Goal: Information Seeking & Learning: Learn about a topic

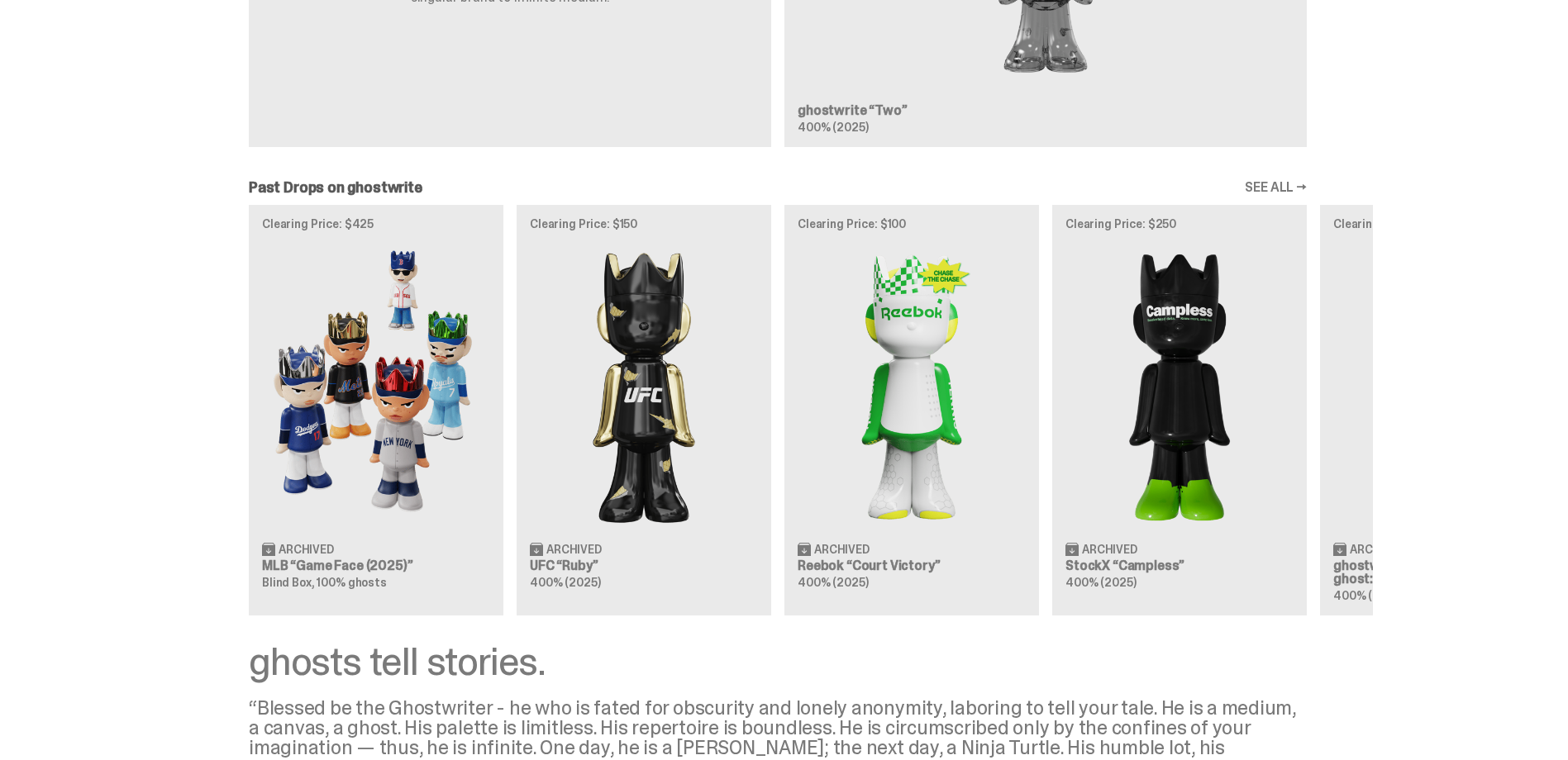
scroll to position [1852, 0]
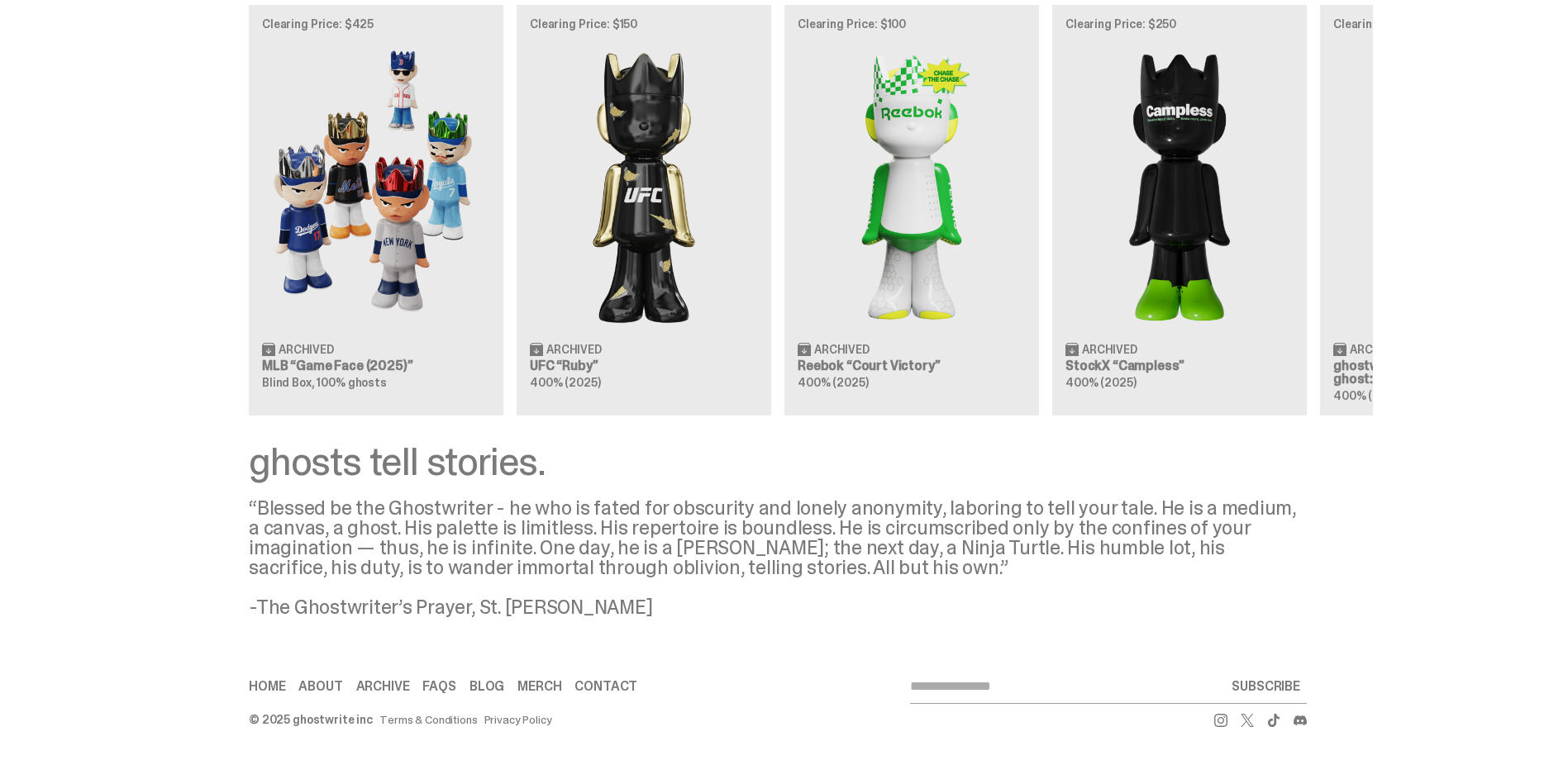
click at [418, 722] on link "Terms & Conditions" at bounding box center [427, 719] width 97 height 12
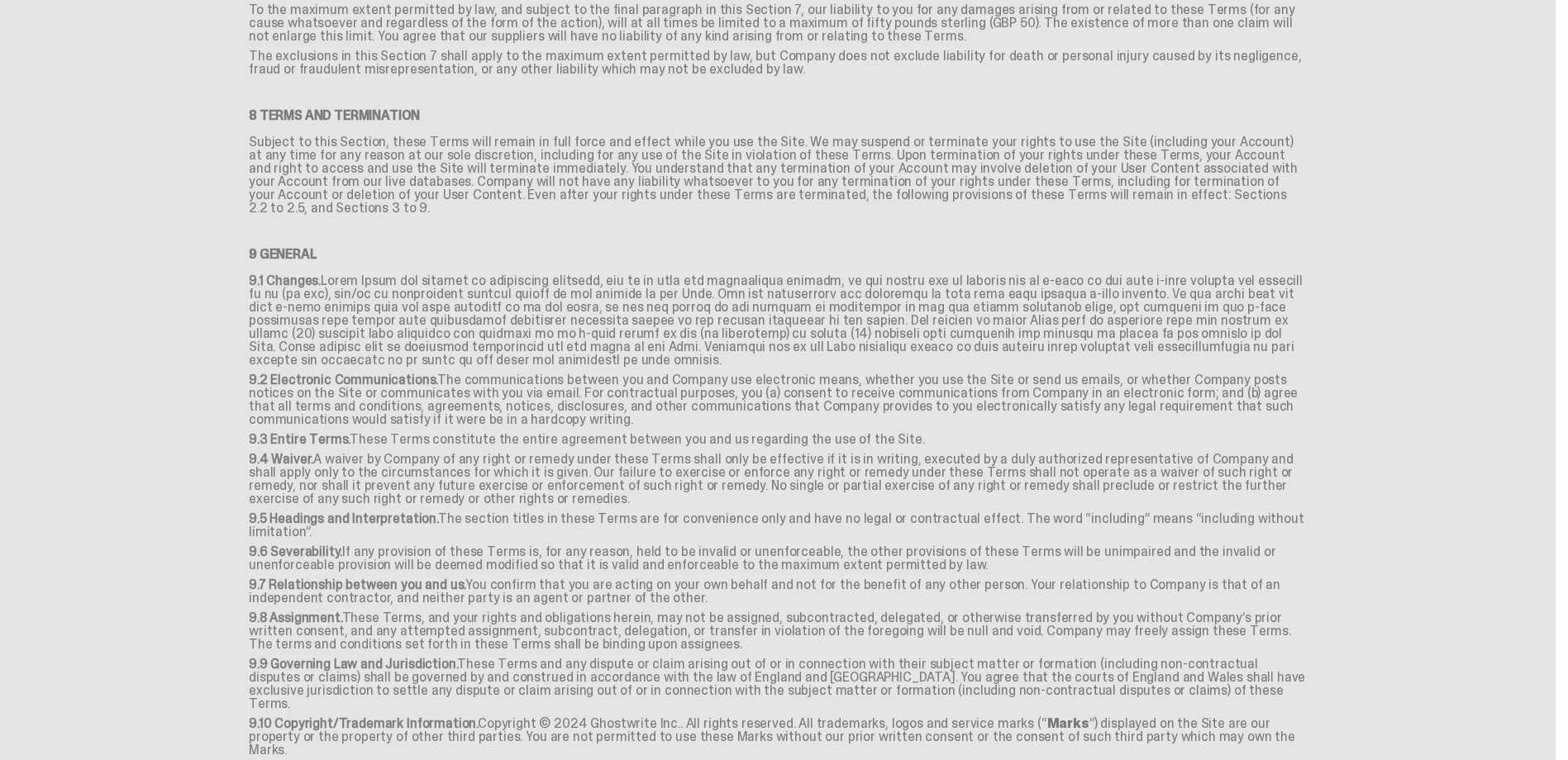
scroll to position [2013, 0]
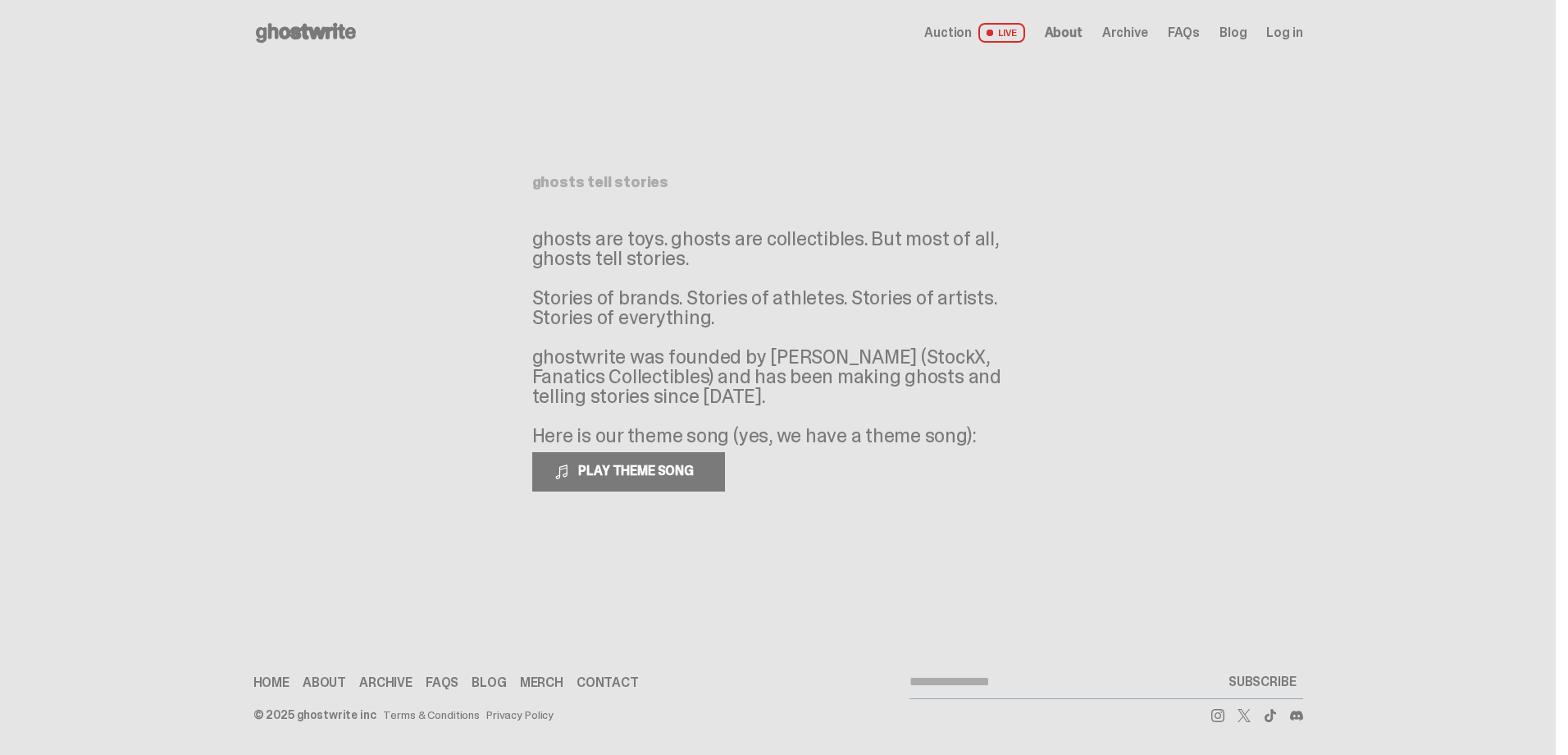
click at [299, 28] on use at bounding box center [306, 33] width 100 height 19
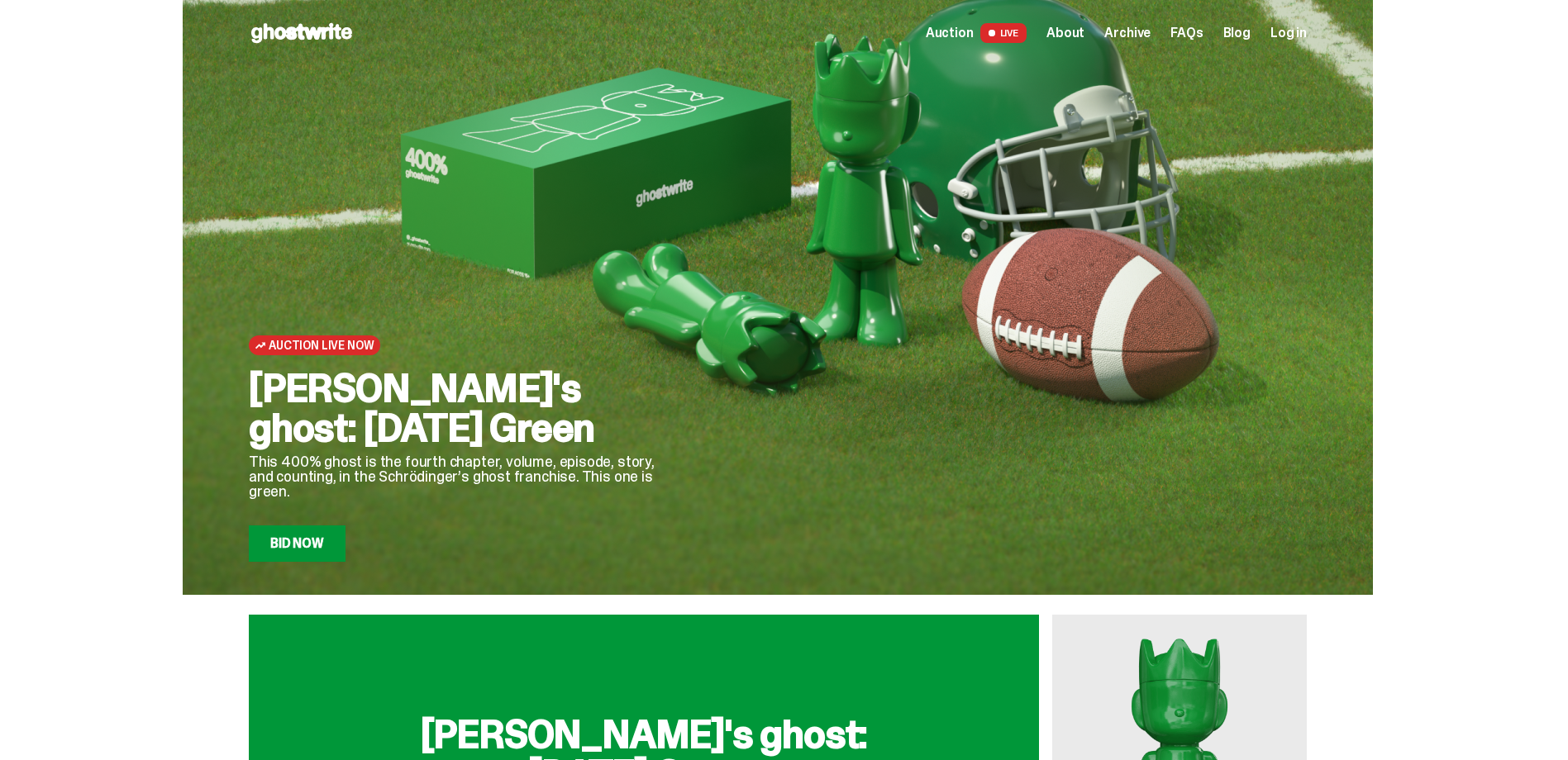
click at [1185, 34] on span "FAQs" at bounding box center [1186, 33] width 32 height 13
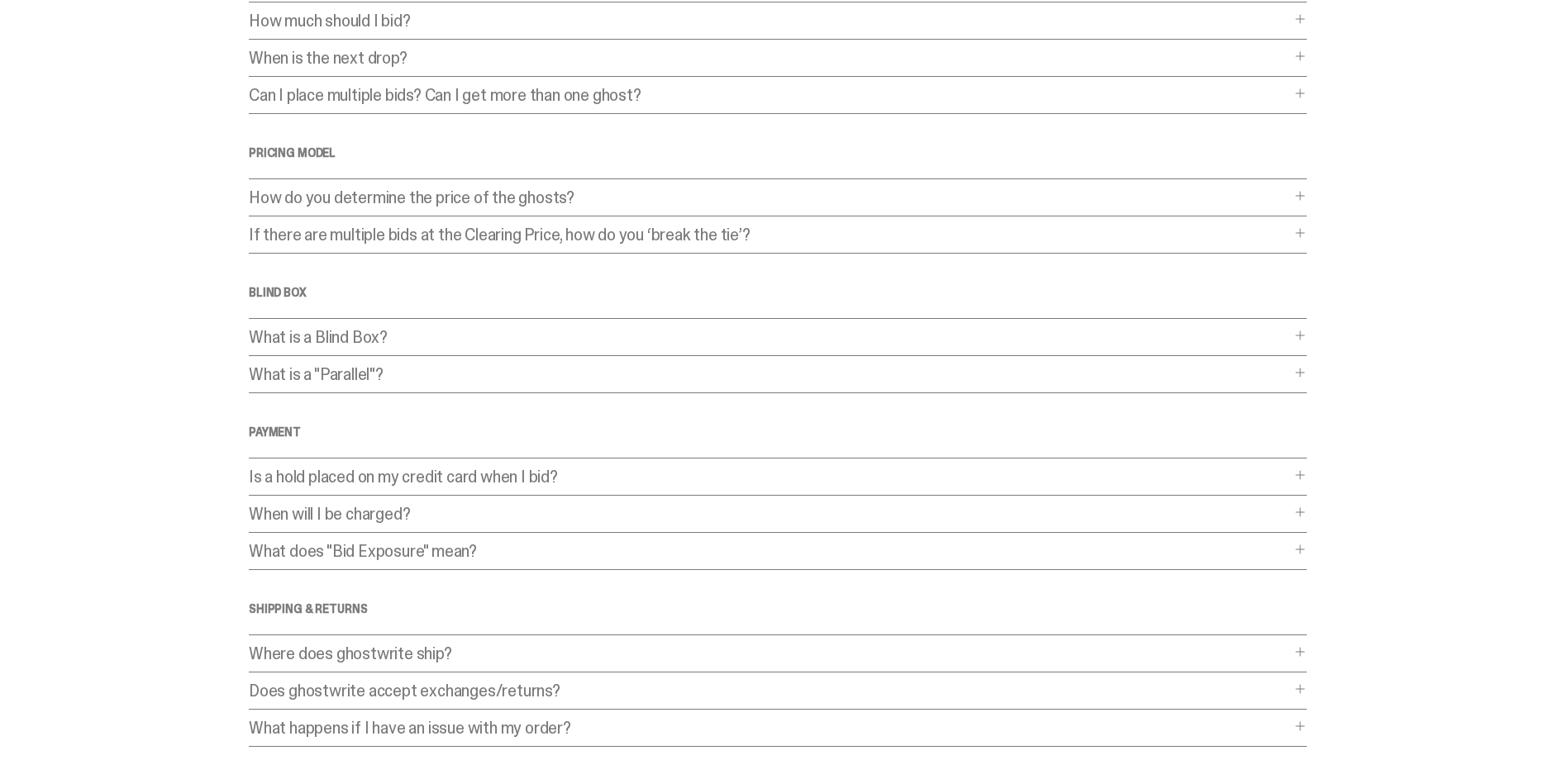
scroll to position [312, 0]
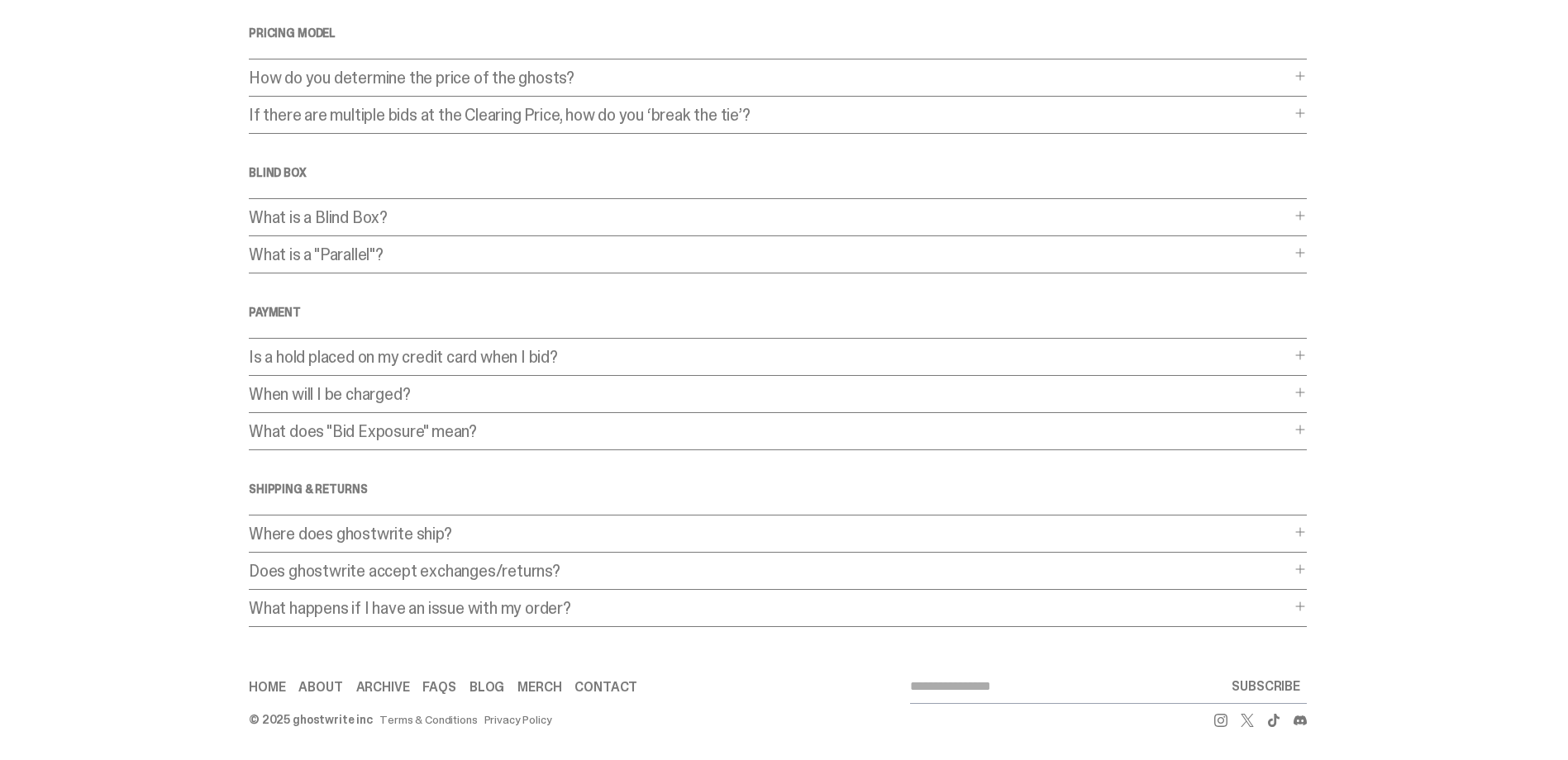
click at [316, 690] on link "About" at bounding box center [319, 687] width 44 height 13
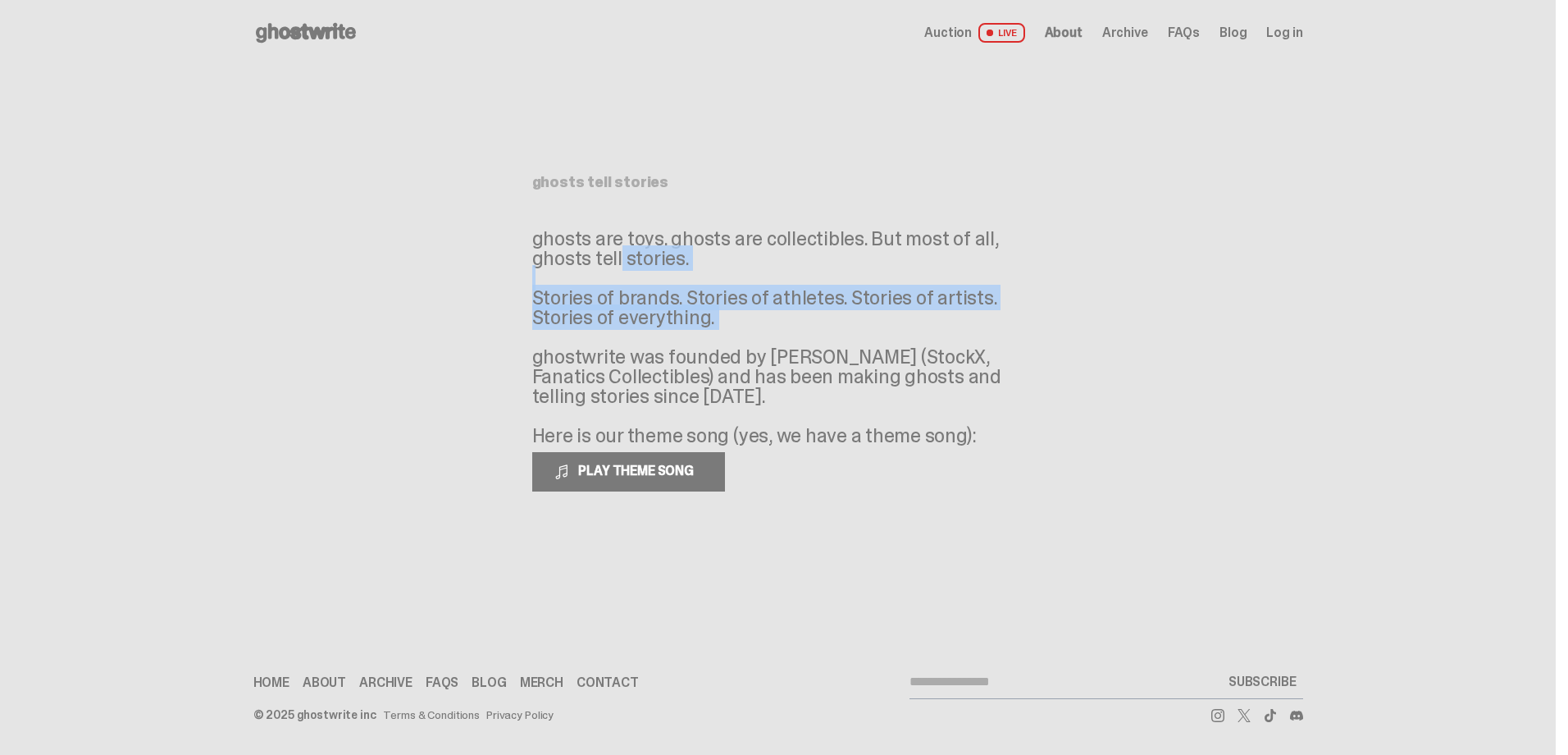
drag, startPoint x: 508, startPoint y: 255, endPoint x: 1099, endPoint y: 338, distance: 596.8
click at [1099, 338] on main "Something went wrong! Hang in there while we get back on track ghosts tell stor…" at bounding box center [778, 320] width 1556 height 509
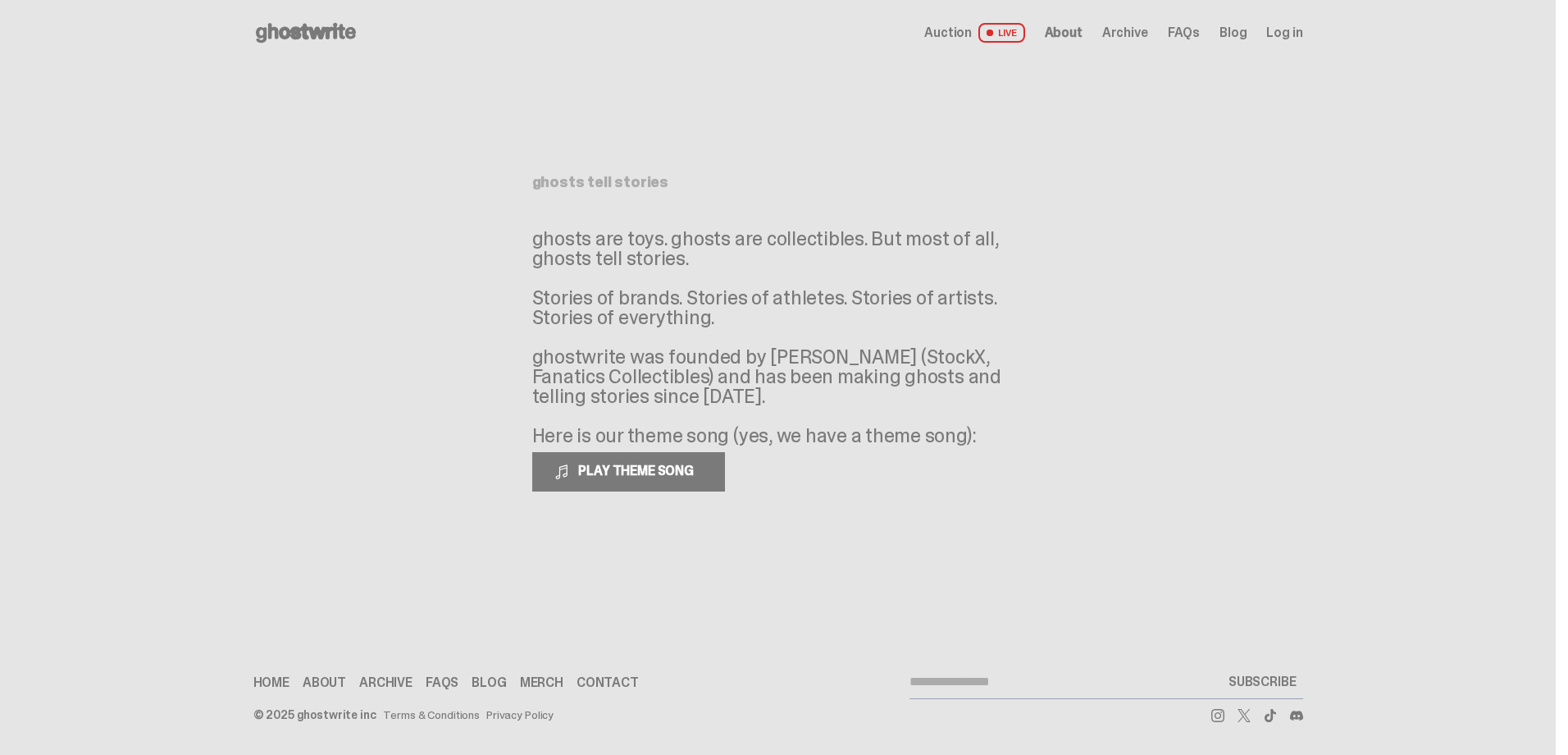
drag, startPoint x: 1099, startPoint y: 338, endPoint x: 1210, endPoint y: 426, distance: 141.7
click at [1219, 424] on main "Something went wrong! Hang in there while we get back on track ghosts tell stor…" at bounding box center [778, 320] width 1556 height 509
click at [390, 682] on link "Archive" at bounding box center [386, 682] width 53 height 13
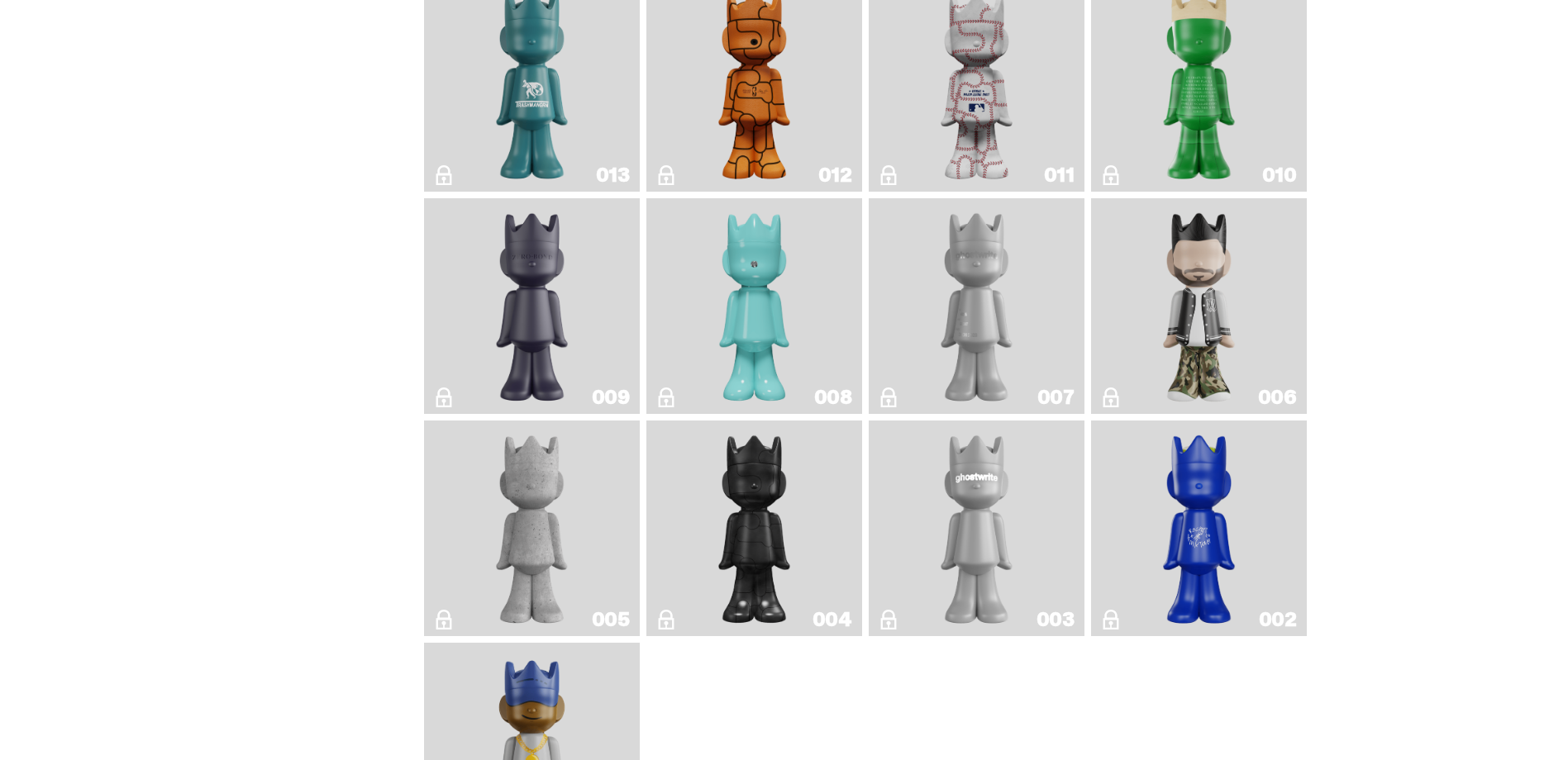
scroll to position [2888, 0]
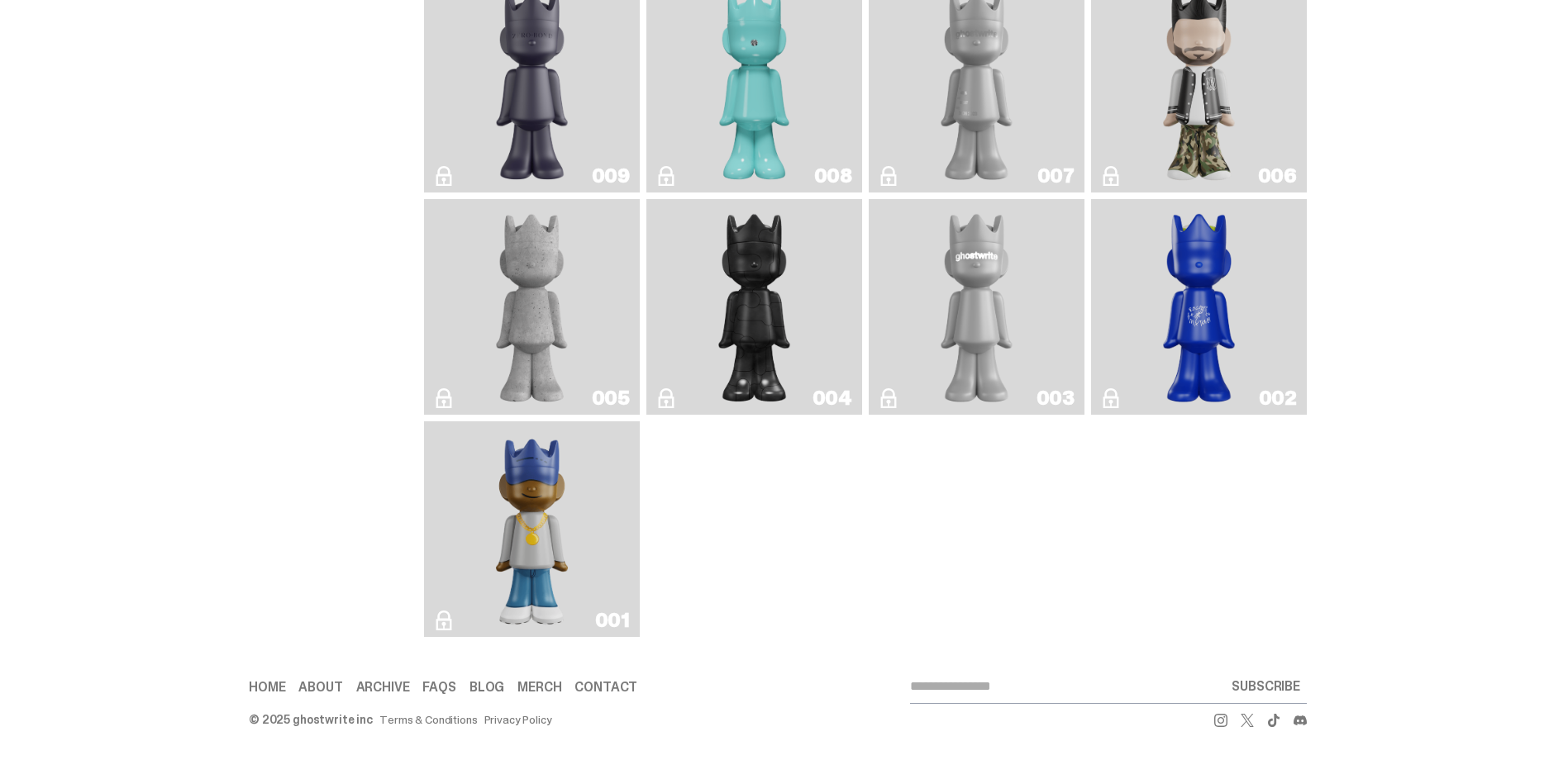
click at [452, 716] on link "Terms & Conditions" at bounding box center [427, 719] width 97 height 12
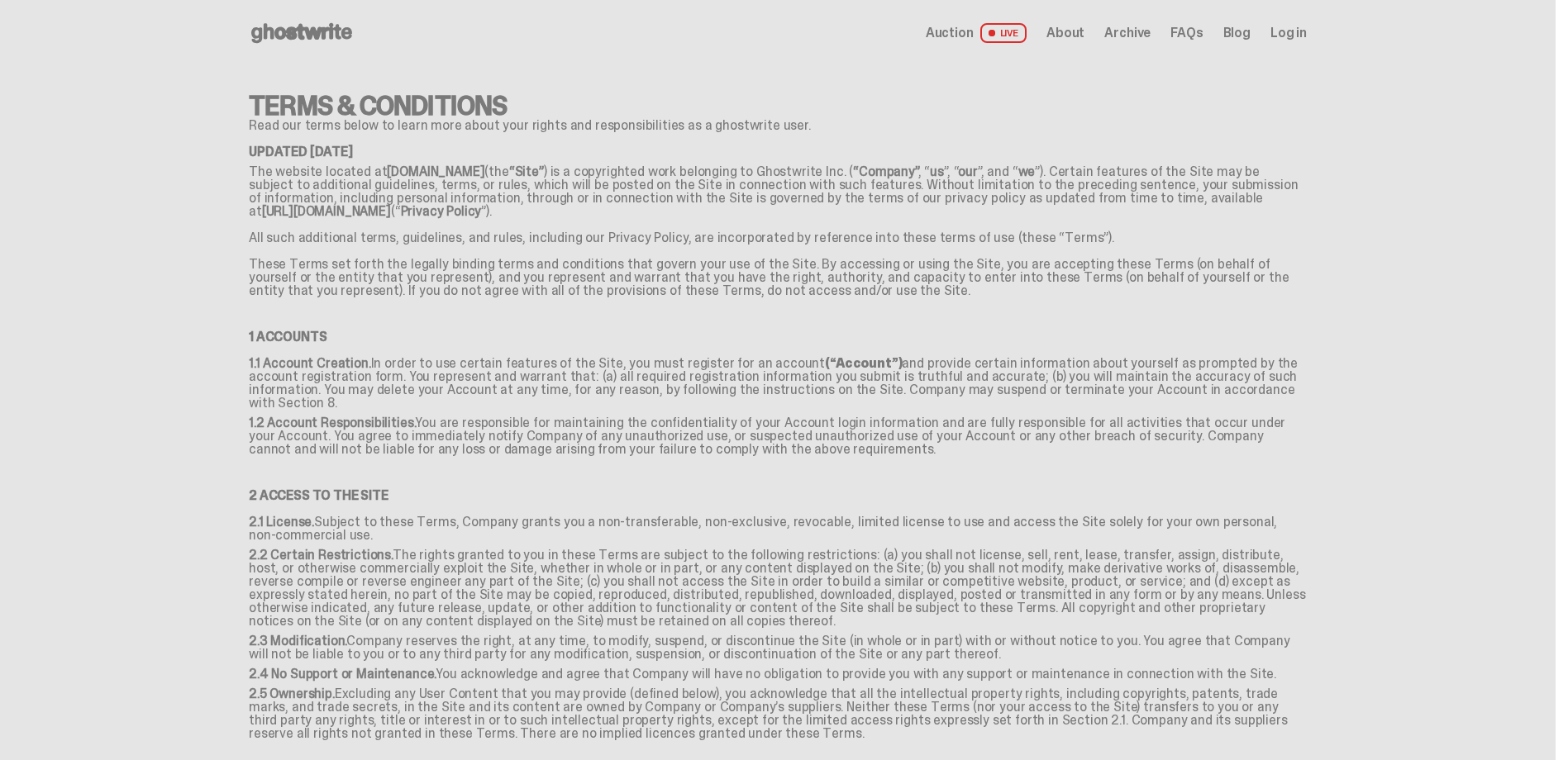
click at [320, 36] on use at bounding box center [301, 33] width 101 height 20
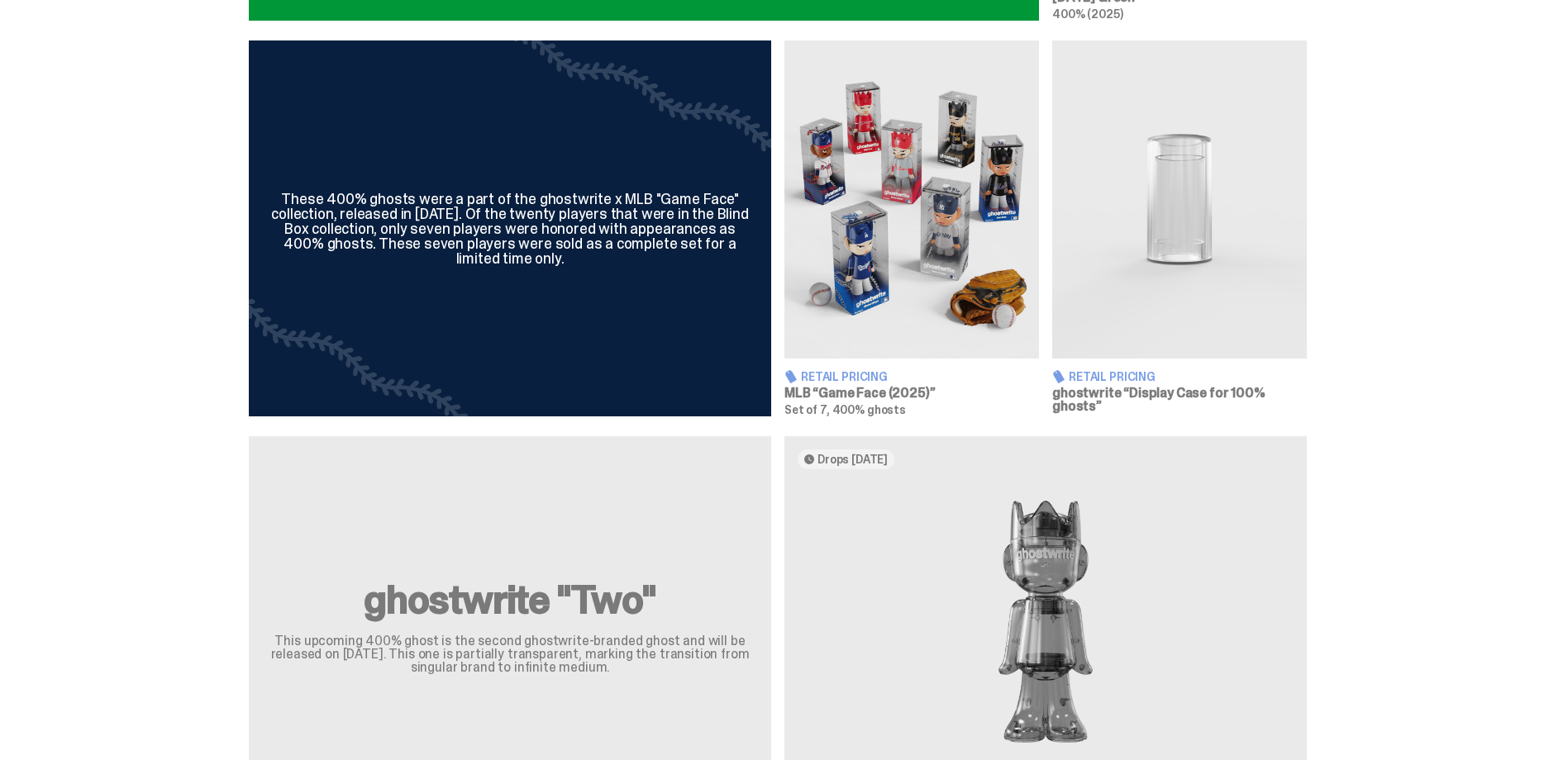
scroll to position [991, 0]
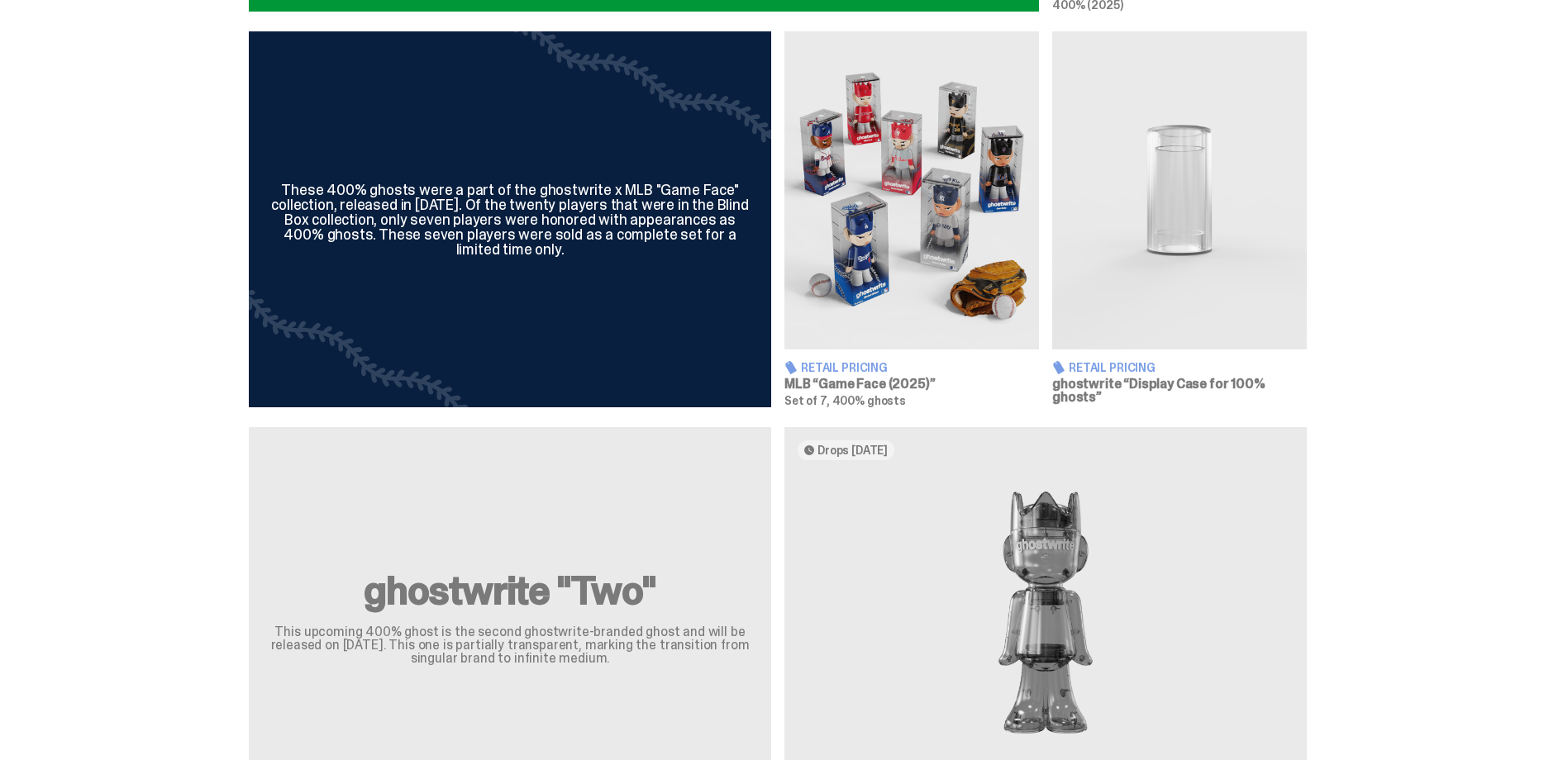
click at [891, 234] on img at bounding box center [911, 190] width 254 height 318
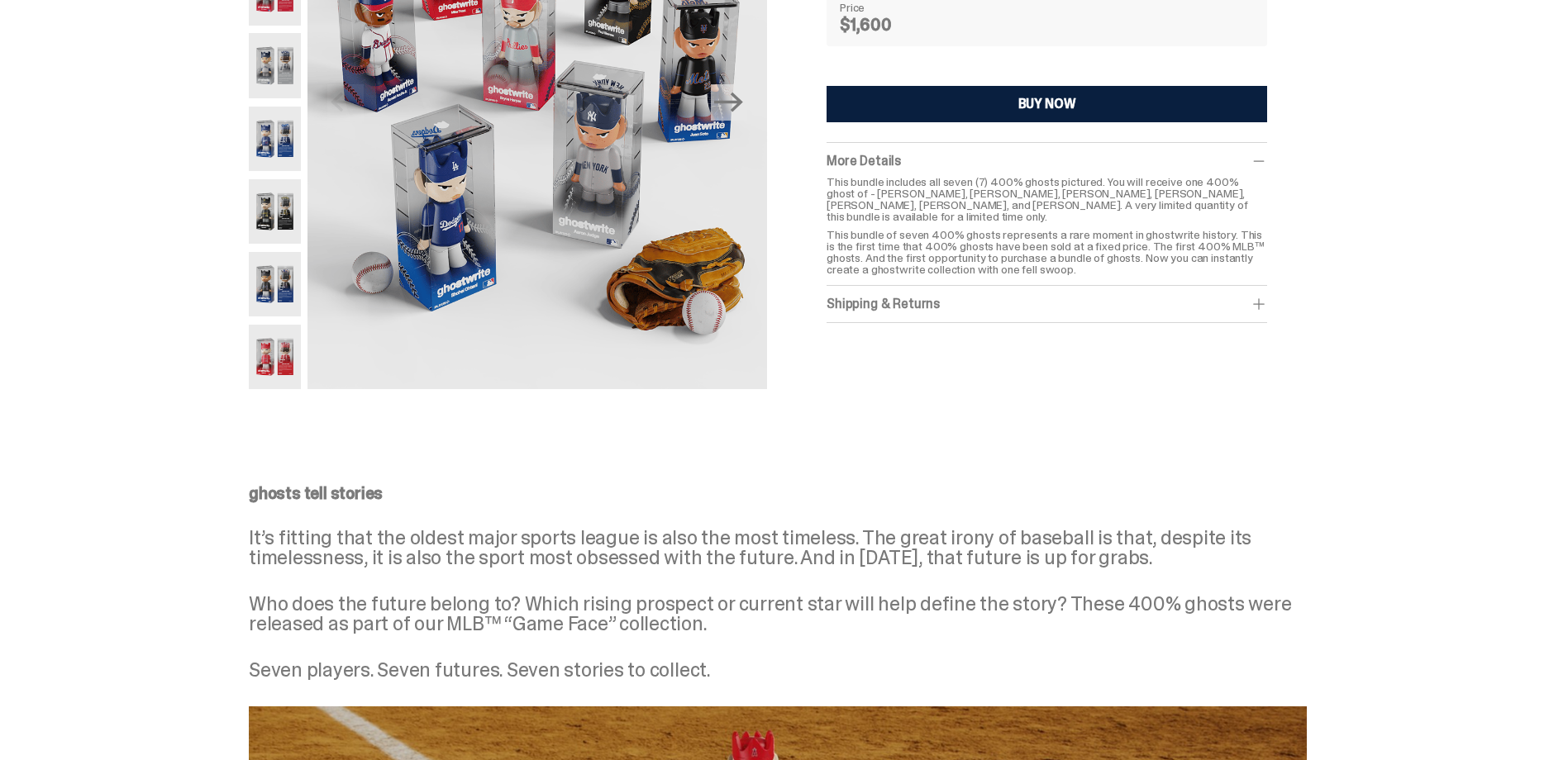
scroll to position [496, 0]
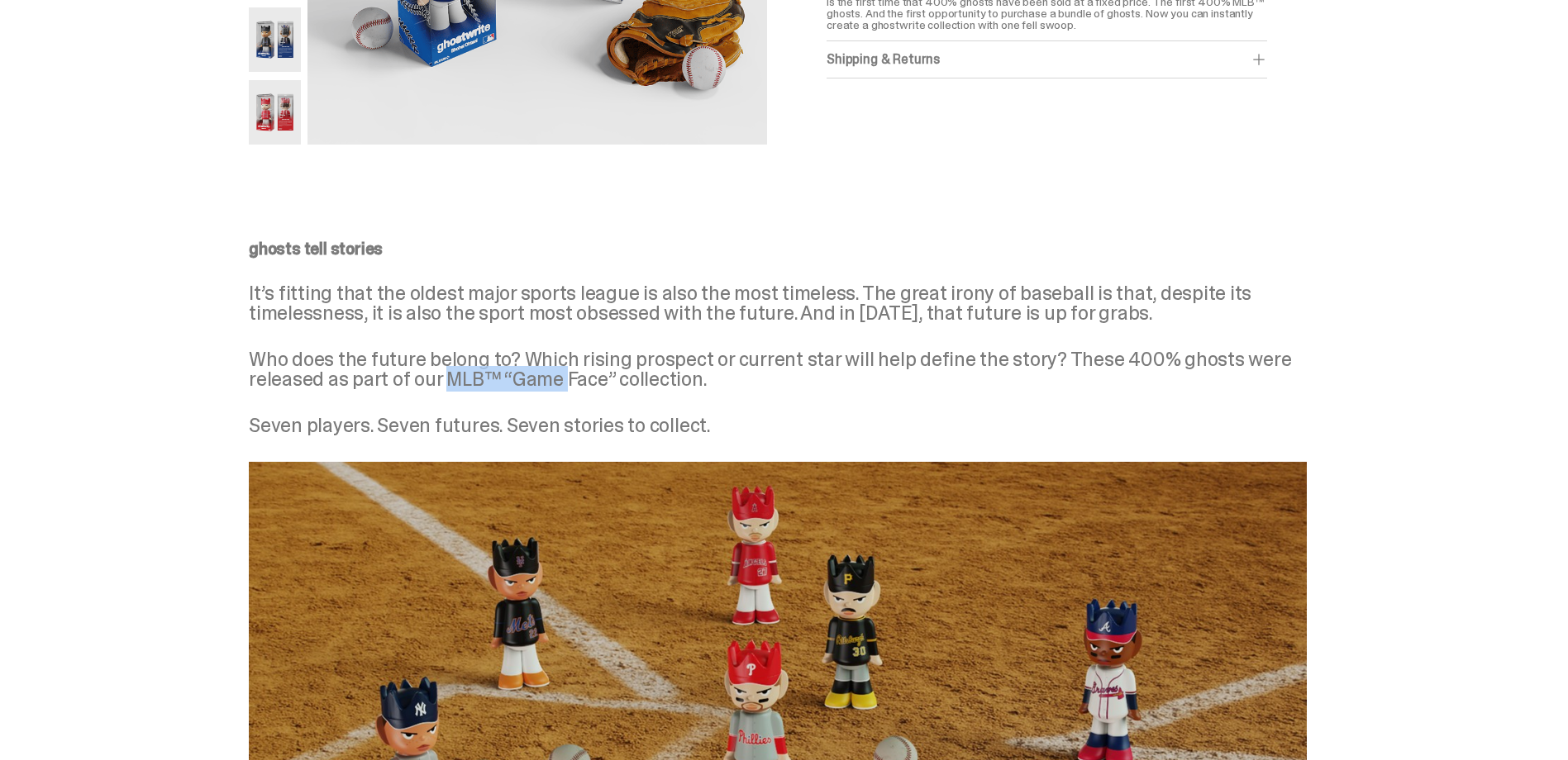
drag, startPoint x: 455, startPoint y: 385, endPoint x: 571, endPoint y: 385, distance: 116.0
click at [571, 385] on p "Who does the future belong to? Which rising prospect or current star will help …" at bounding box center [777, 369] width 1058 height 39
drag, startPoint x: 571, startPoint y: 385, endPoint x: 944, endPoint y: 379, distance: 373.0
click at [944, 379] on p "Who does the future belong to? Which rising prospect or current star will help …" at bounding box center [777, 369] width 1058 height 39
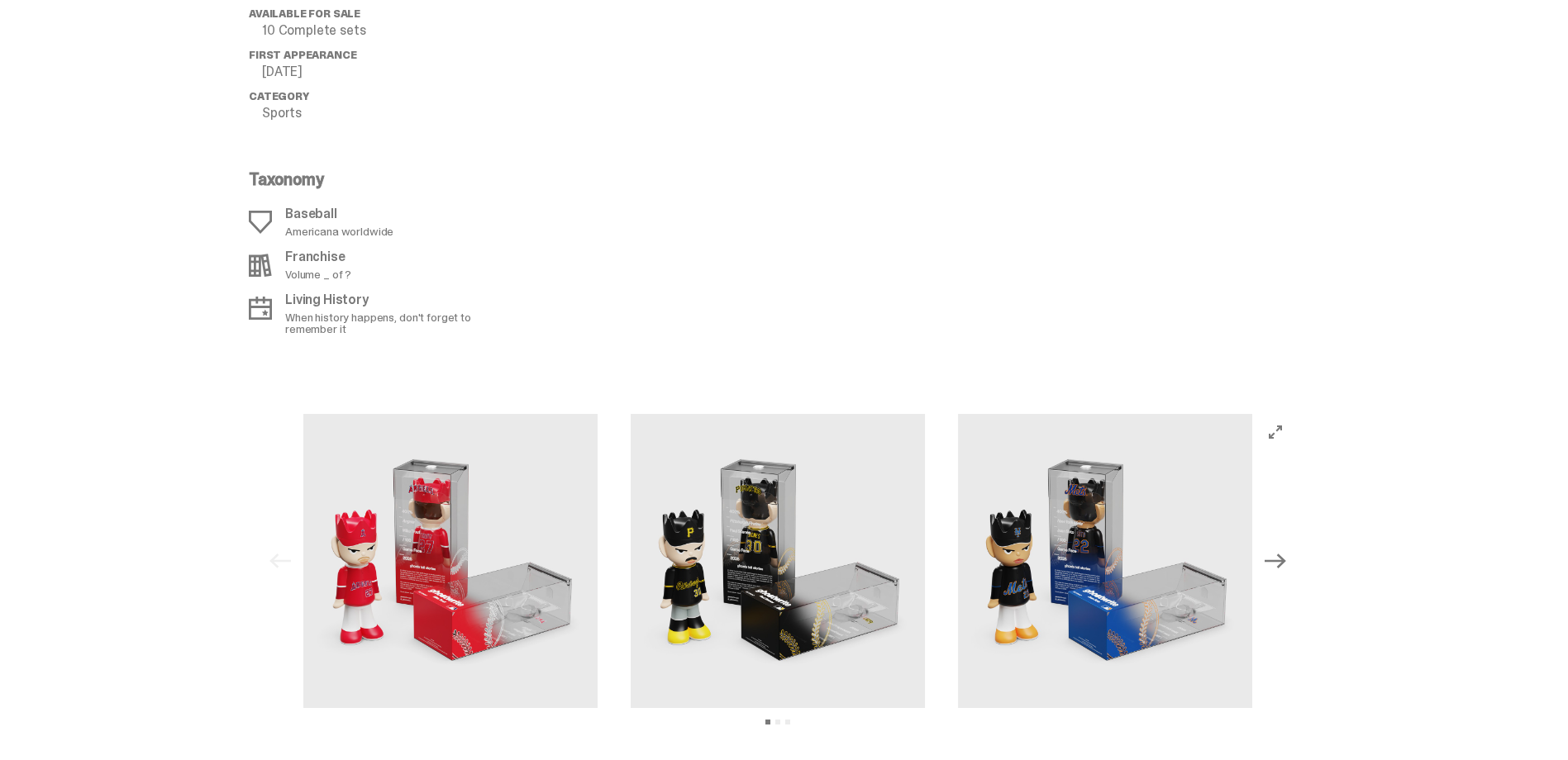
scroll to position [2478, 0]
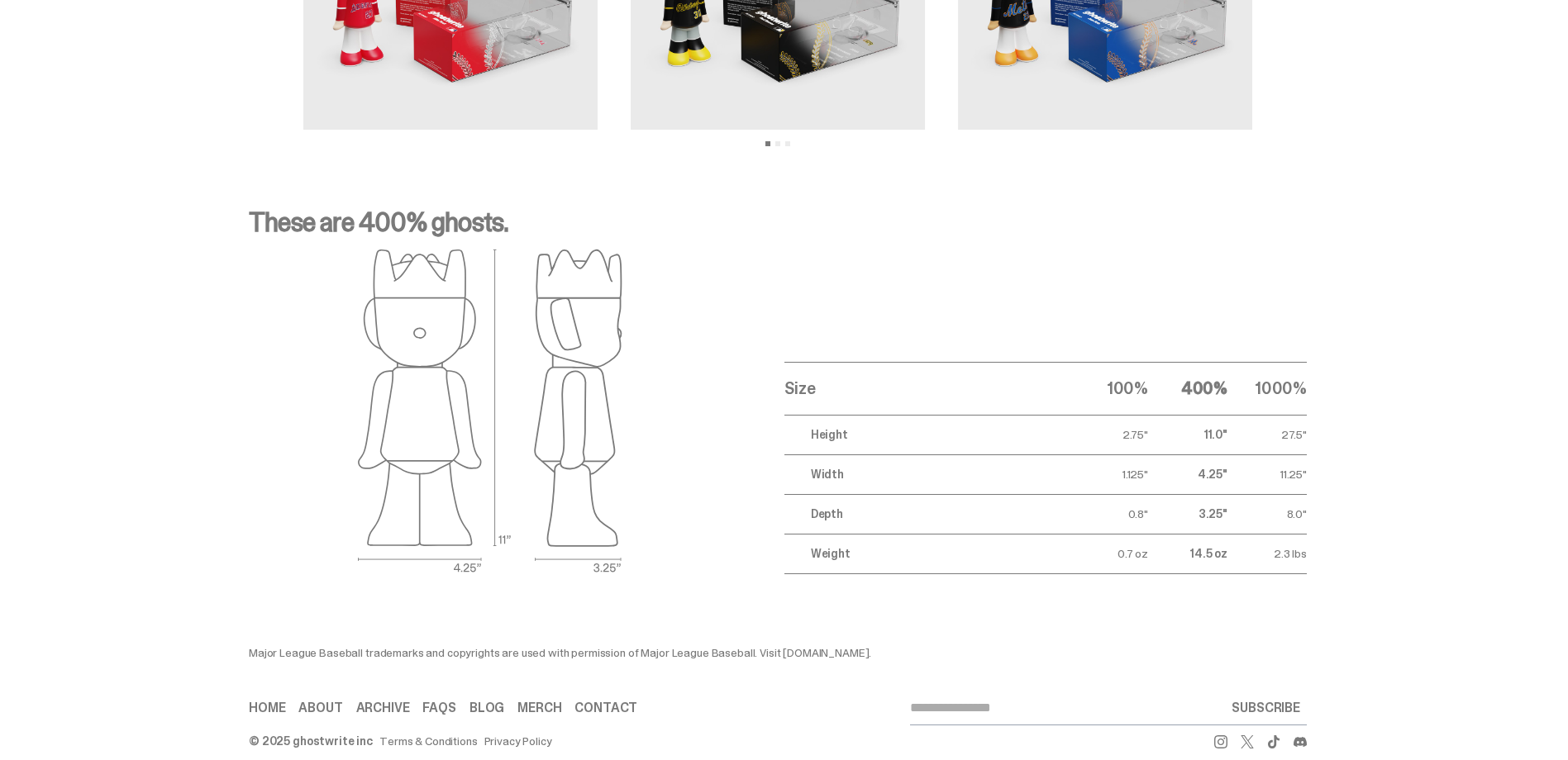
drag, startPoint x: 361, startPoint y: 663, endPoint x: 851, endPoint y: 660, distance: 490.0
click at [851, 658] on div "Major League Baseball trademarks and copyrights are used with permission of Maj…" at bounding box center [579, 652] width 661 height 12
drag, startPoint x: 851, startPoint y: 660, endPoint x: 852, endPoint y: 716, distance: 56.0
click at [852, 716] on div "Home About Archive FAQs Blog [GEOGRAPHIC_DATA] Contact SUBSCRIBE" at bounding box center [777, 708] width 1058 height 34
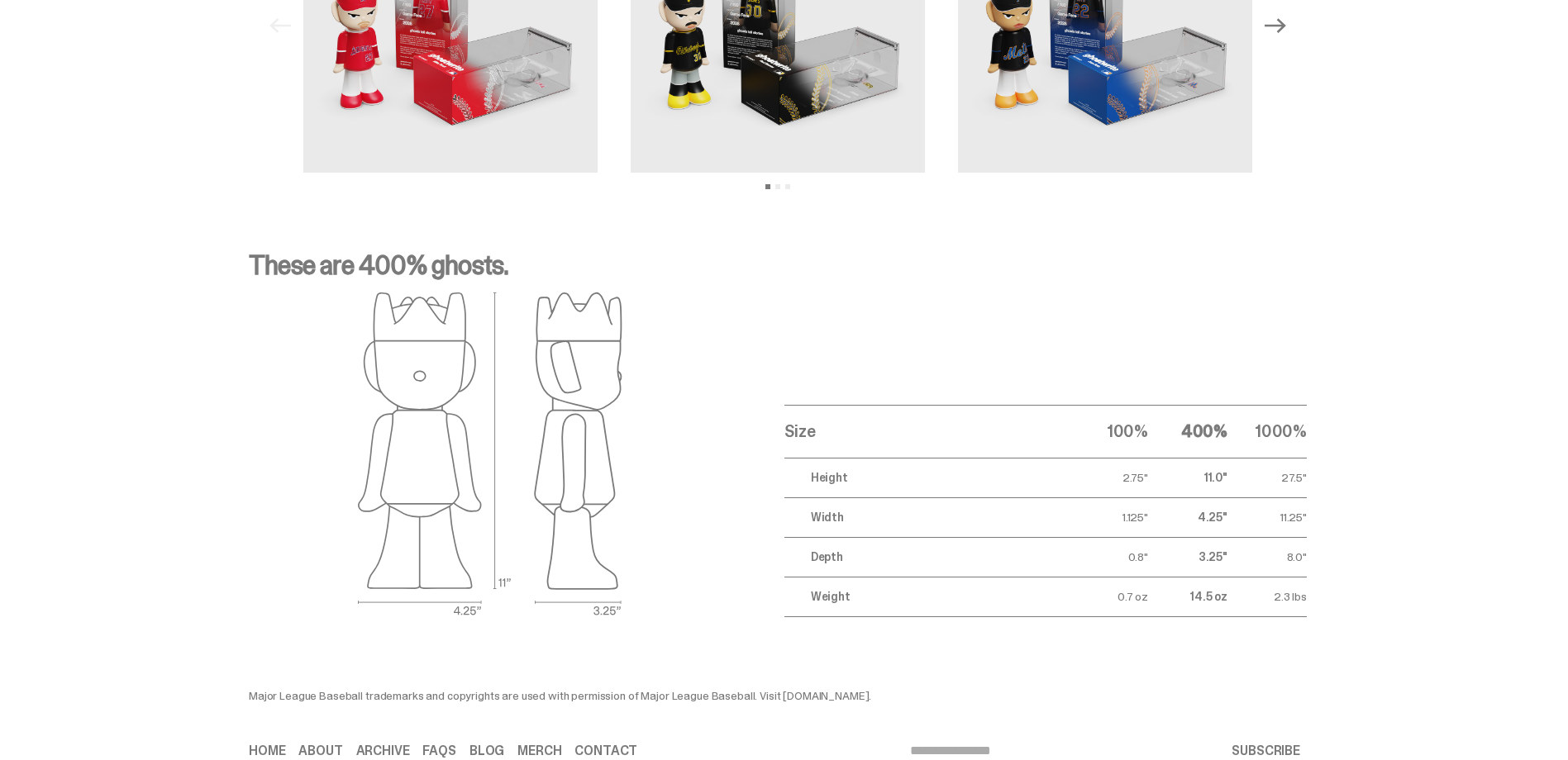
scroll to position [2511, 0]
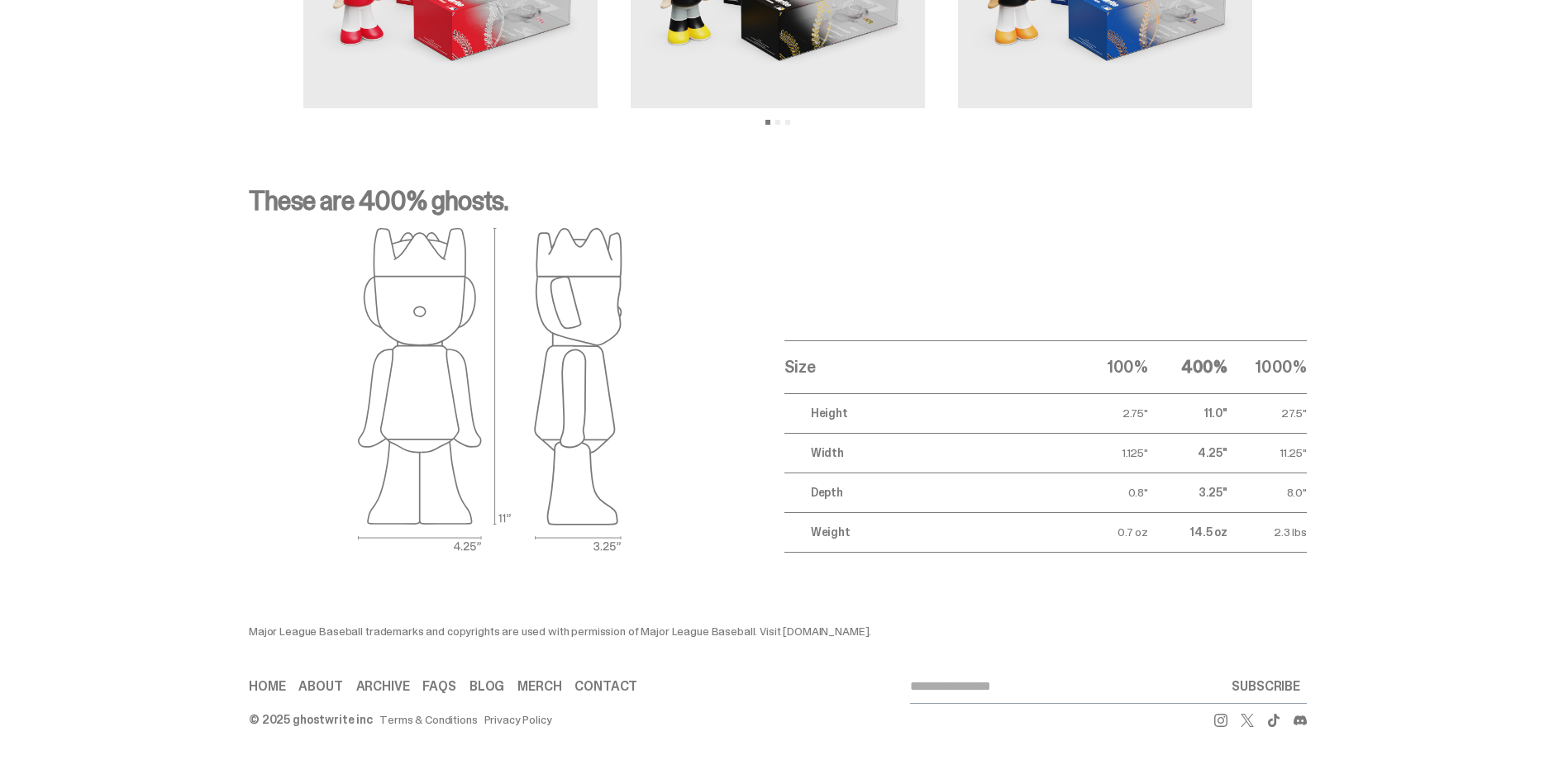
click at [411, 715] on link "Terms & Conditions" at bounding box center [427, 719] width 97 height 12
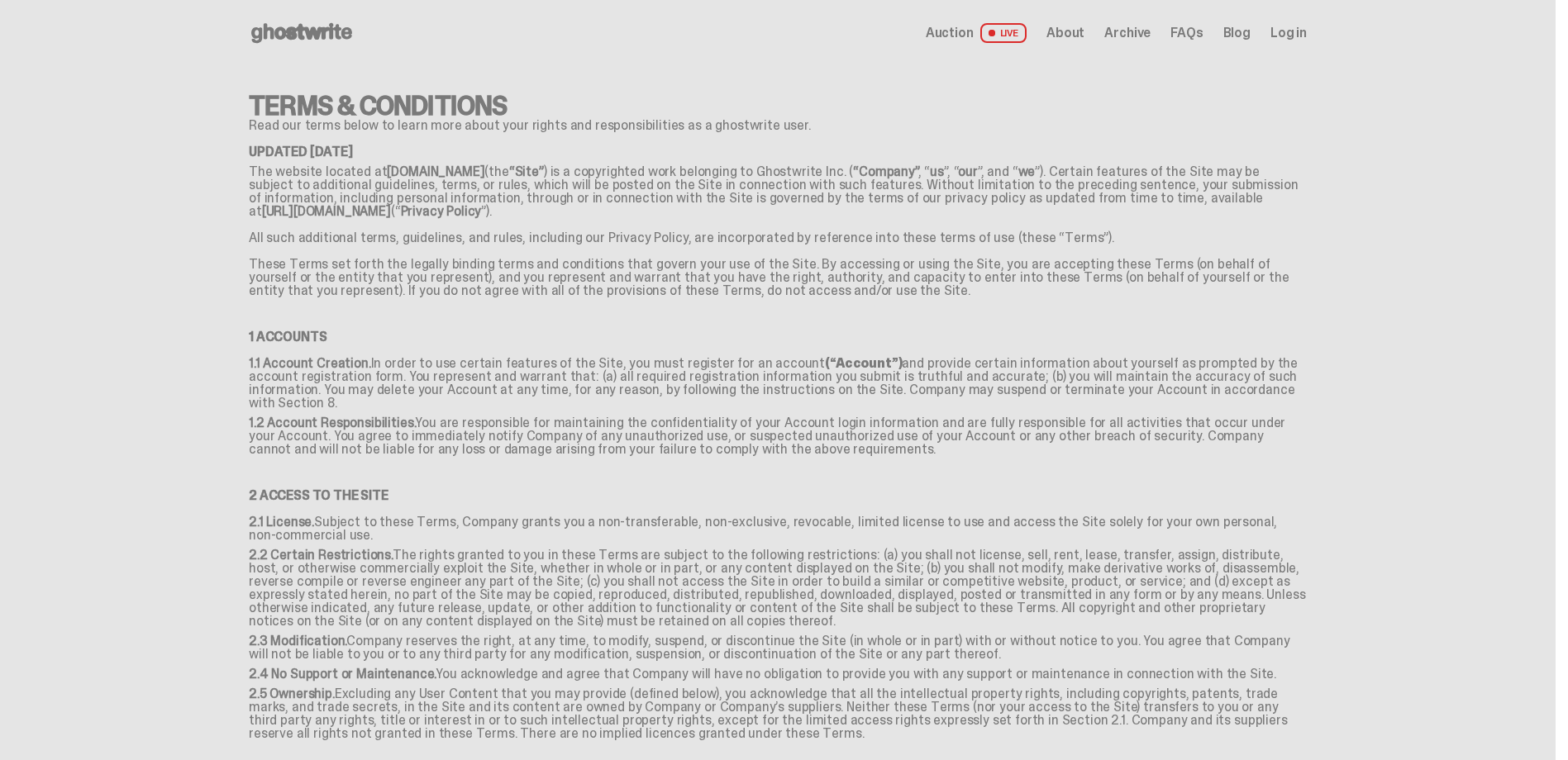
scroll to position [578, 0]
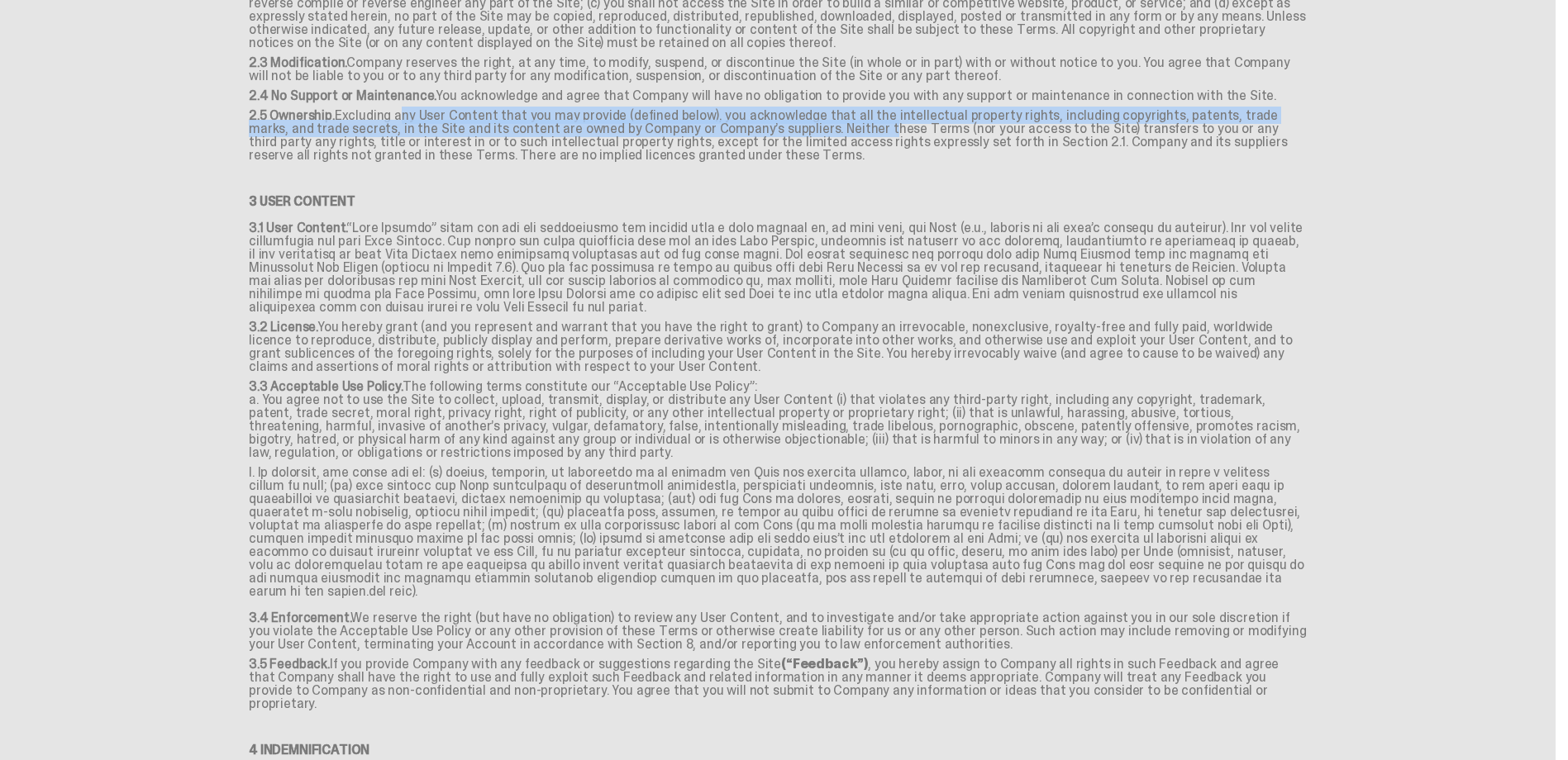
drag, startPoint x: 344, startPoint y: 99, endPoint x: 754, endPoint y: 115, distance: 410.3
click at [754, 115] on p "2.5 Ownership. Excluding any User Content that you may provide (defined below),…" at bounding box center [777, 138] width 1058 height 60
copy p "Excluding any User Content that you may provide (defined below), you acknowledg…"
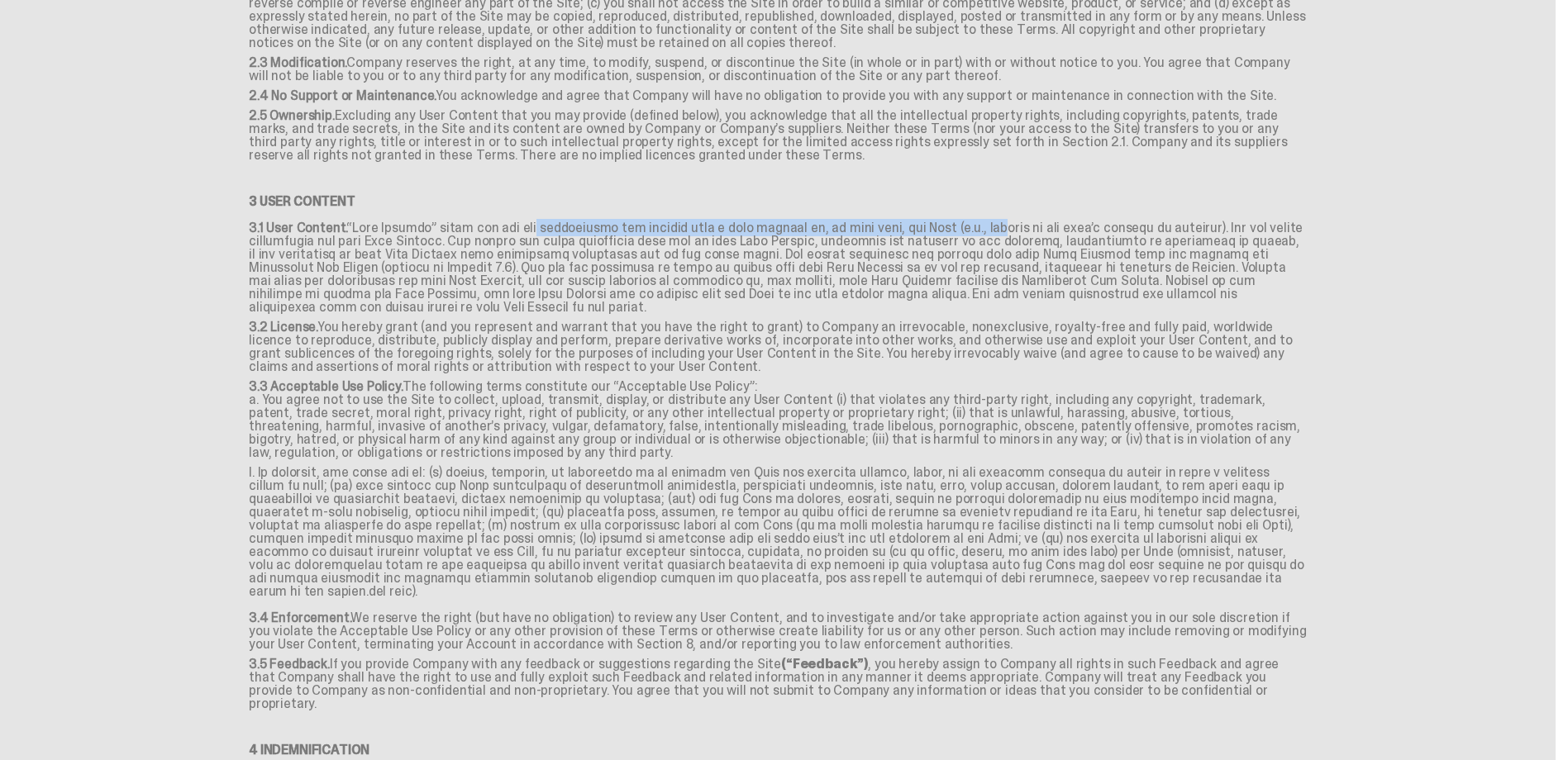
drag, startPoint x: 482, startPoint y: 218, endPoint x: 924, endPoint y: 210, distance: 442.1
click at [924, 221] on p "3.1 User Content." at bounding box center [777, 270] width 1058 height 99
copy p "any and all information and content that a user submits to, or uses with, the S…"
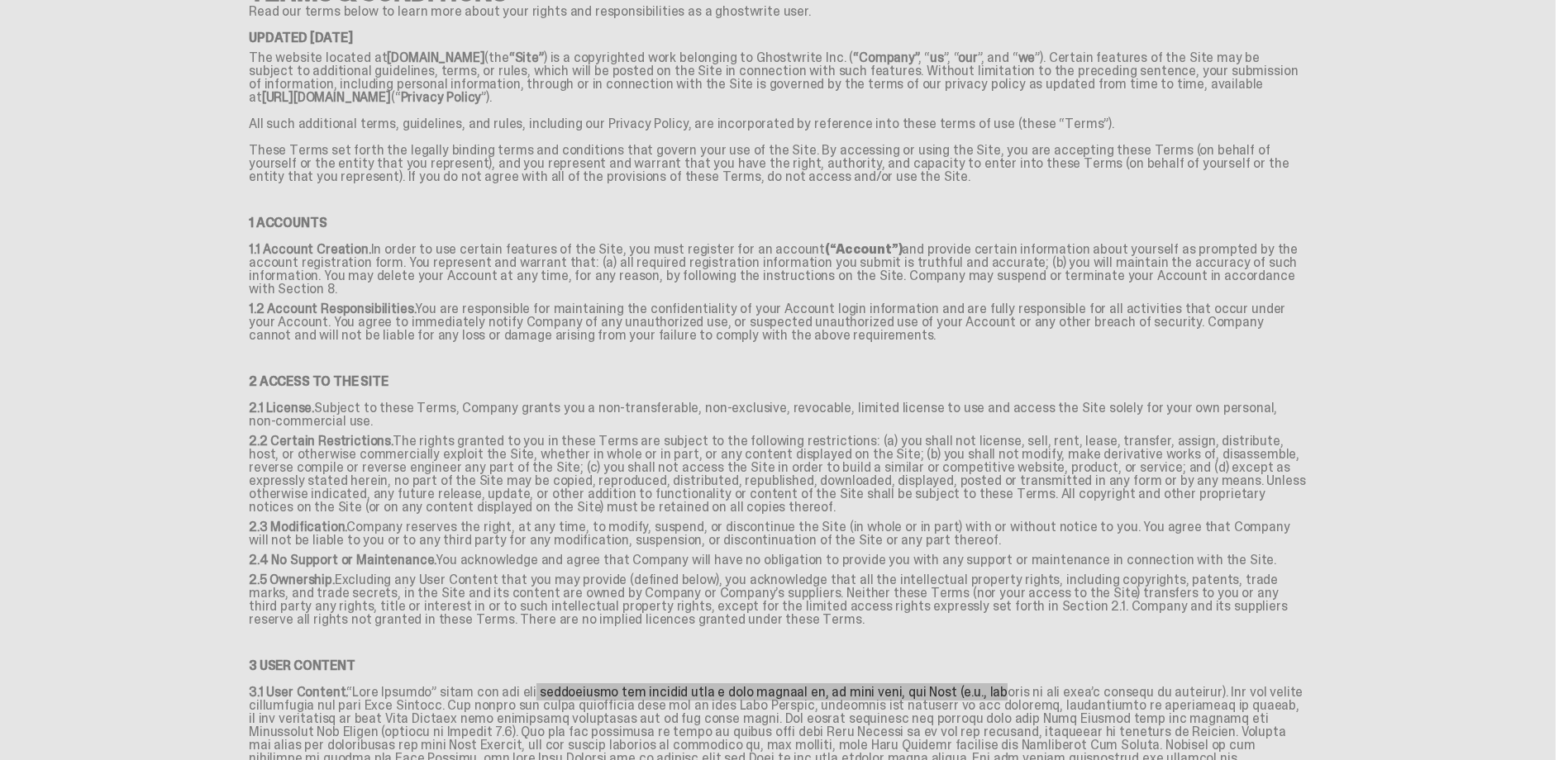
scroll to position [83, 0]
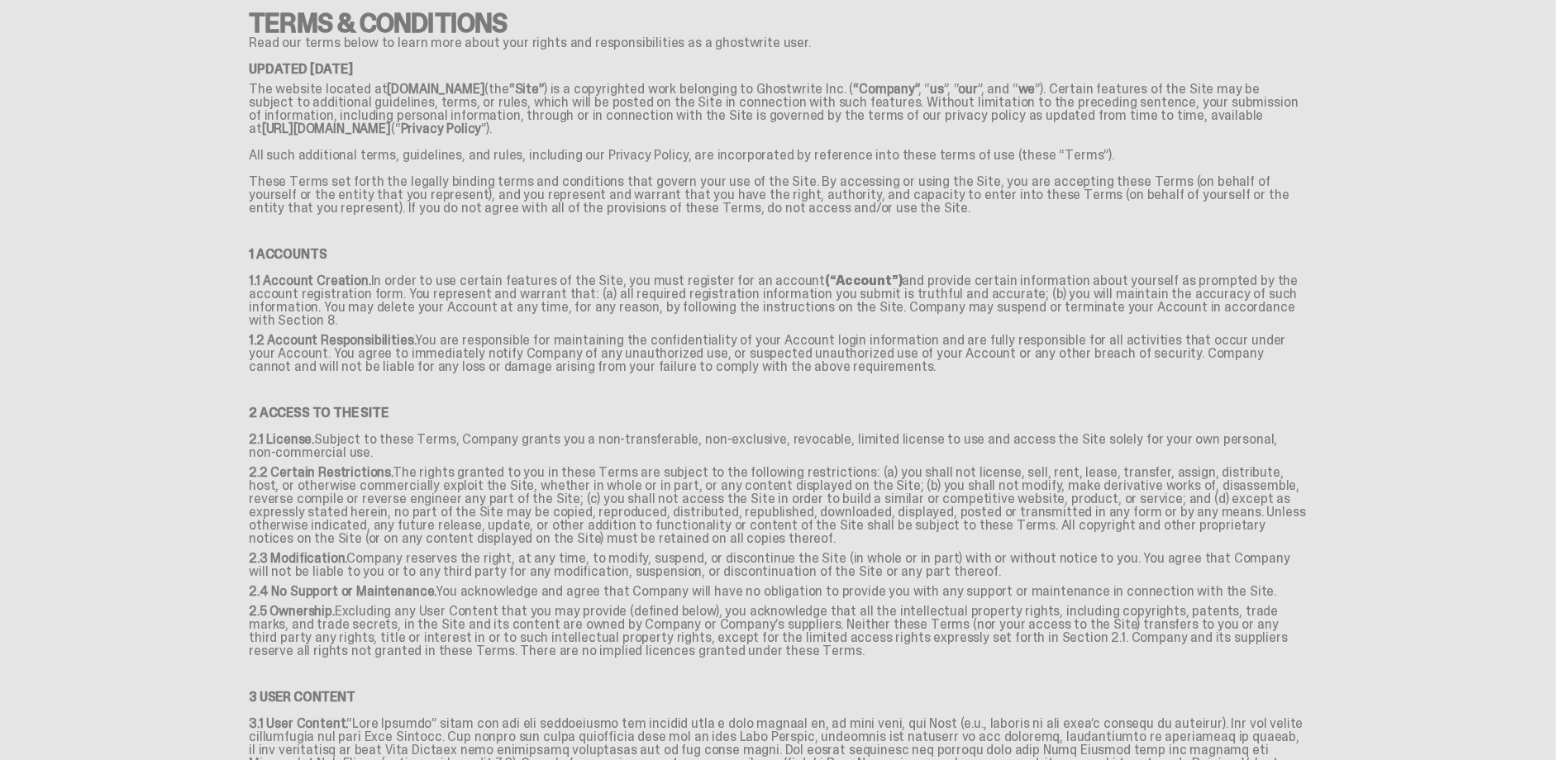
drag, startPoint x: 826, startPoint y: 122, endPoint x: 832, endPoint y: 104, distance: 19.0
click at [826, 117] on p "The website located at [DOMAIN_NAME] (the “Site” ) is a copyrighted work belong…" at bounding box center [777, 109] width 1058 height 66
drag, startPoint x: 854, startPoint y: 92, endPoint x: 771, endPoint y: 89, distance: 83.1
click at [771, 89] on p "The website located at [DOMAIN_NAME] (the “Site” ) is a copyrighted work belong…" at bounding box center [777, 109] width 1058 height 66
click at [931, 155] on p "All such additional terms, guidelines, and rules, including our Privacy Policy,…" at bounding box center [777, 155] width 1058 height 27
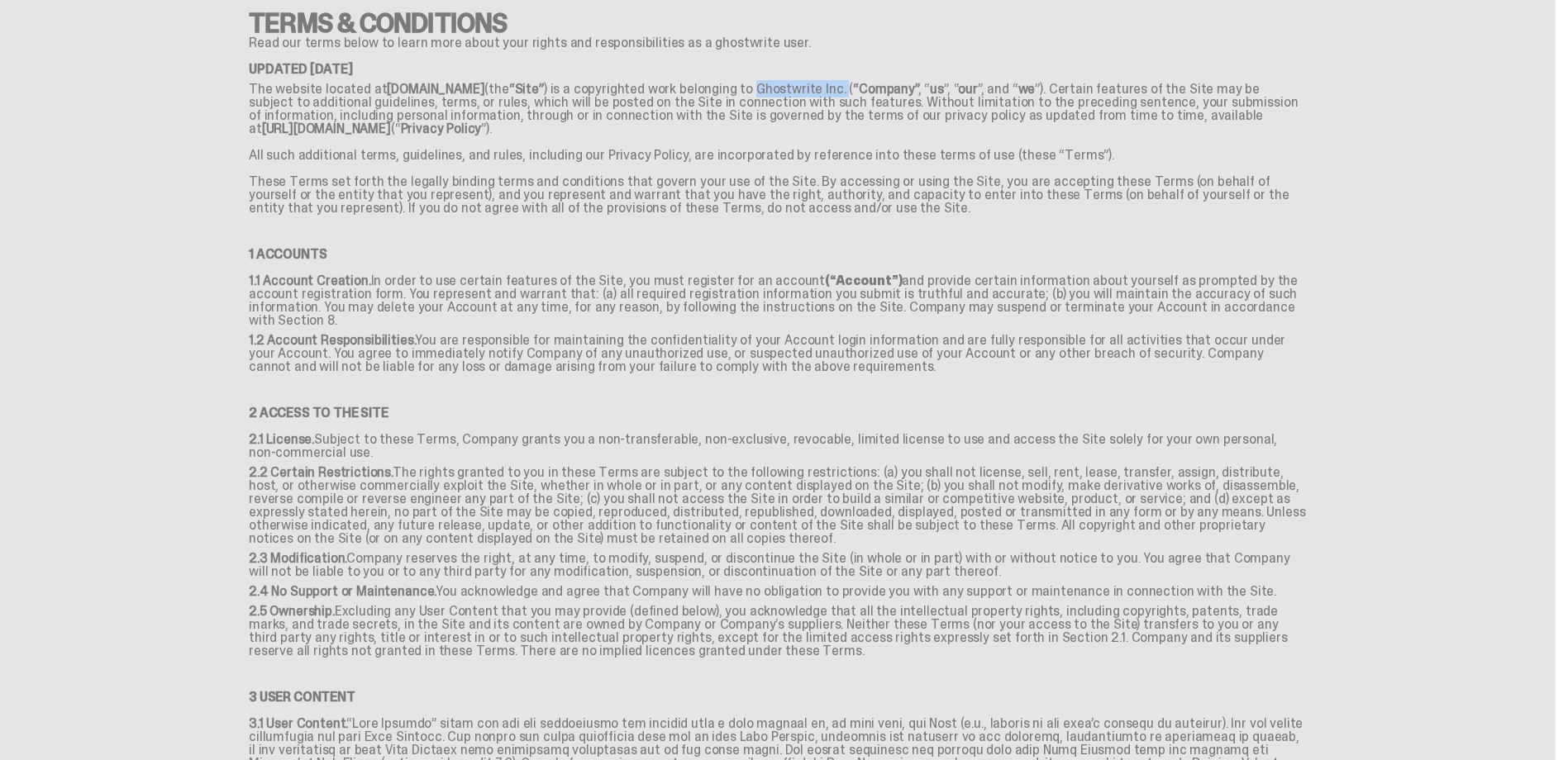
drag, startPoint x: 858, startPoint y: 90, endPoint x: 772, endPoint y: 84, distance: 86.2
click at [772, 84] on p "The website located at [DOMAIN_NAME] (the “Site” ) is a copyrighted work belong…" at bounding box center [777, 109] width 1058 height 66
copy p "Ghostwrite Inc."
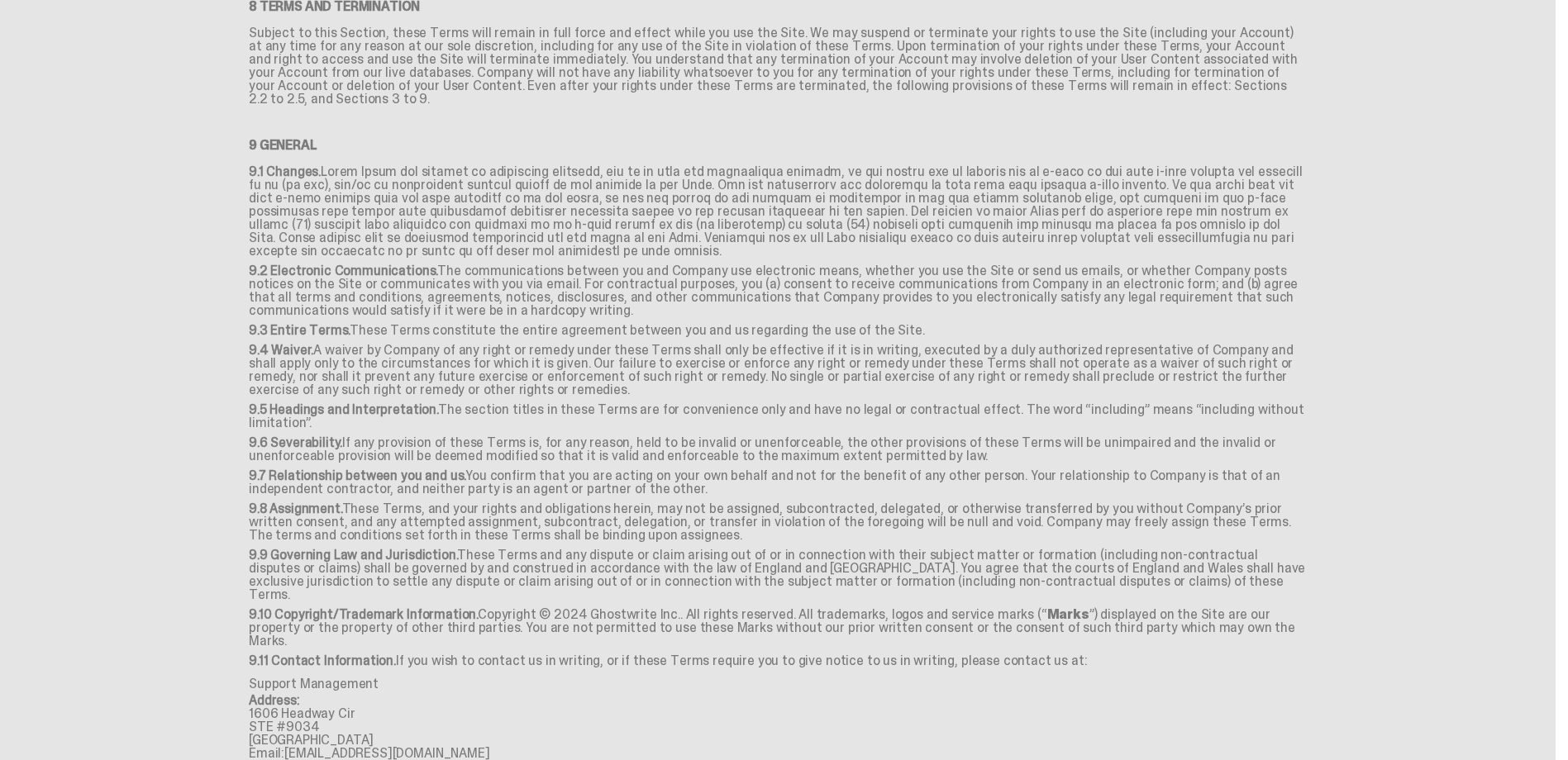
scroll to position [2013, 0]
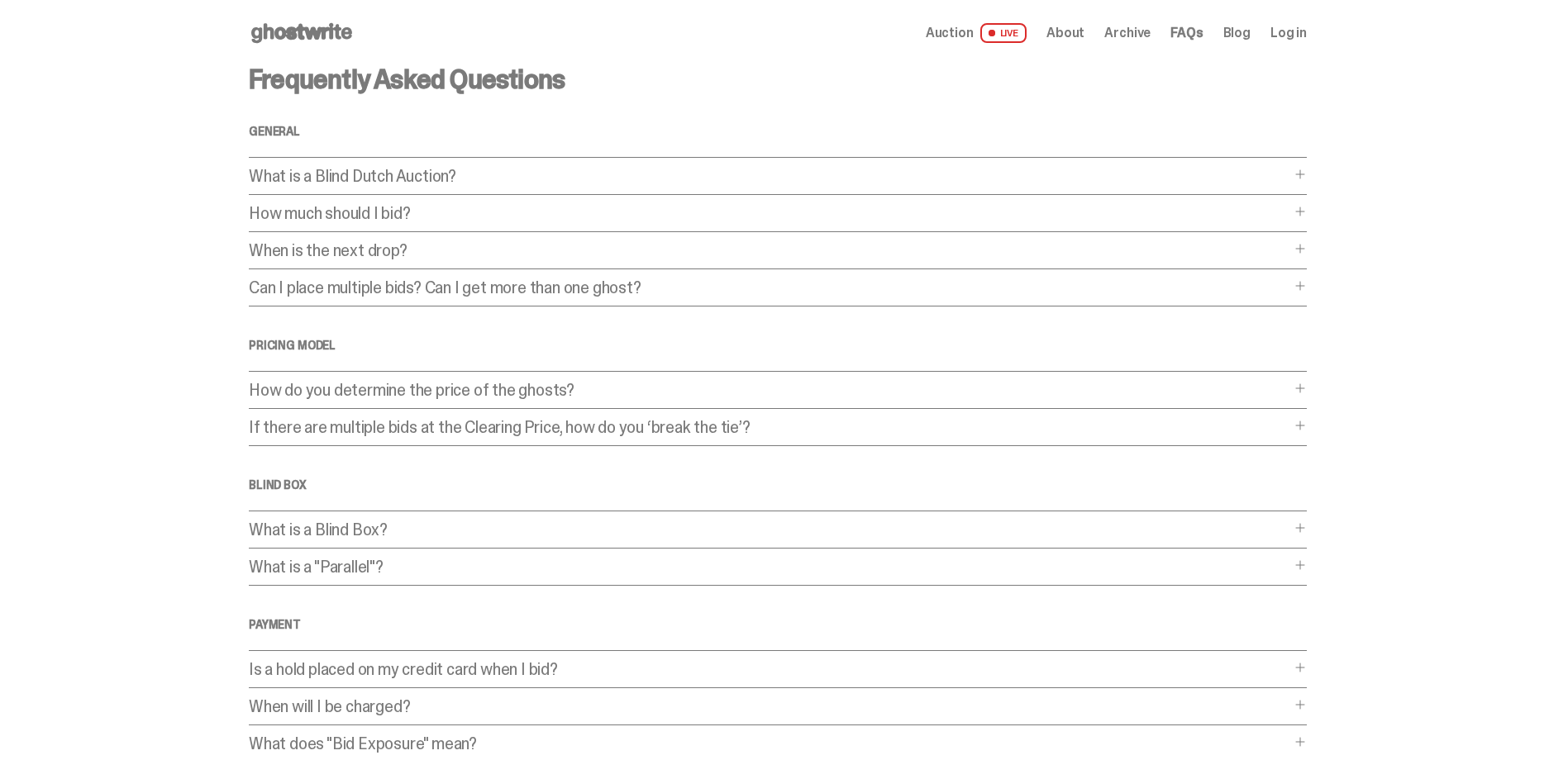
click at [290, 184] on p "What is a Blind Dutch Auction?" at bounding box center [769, 176] width 1041 height 17
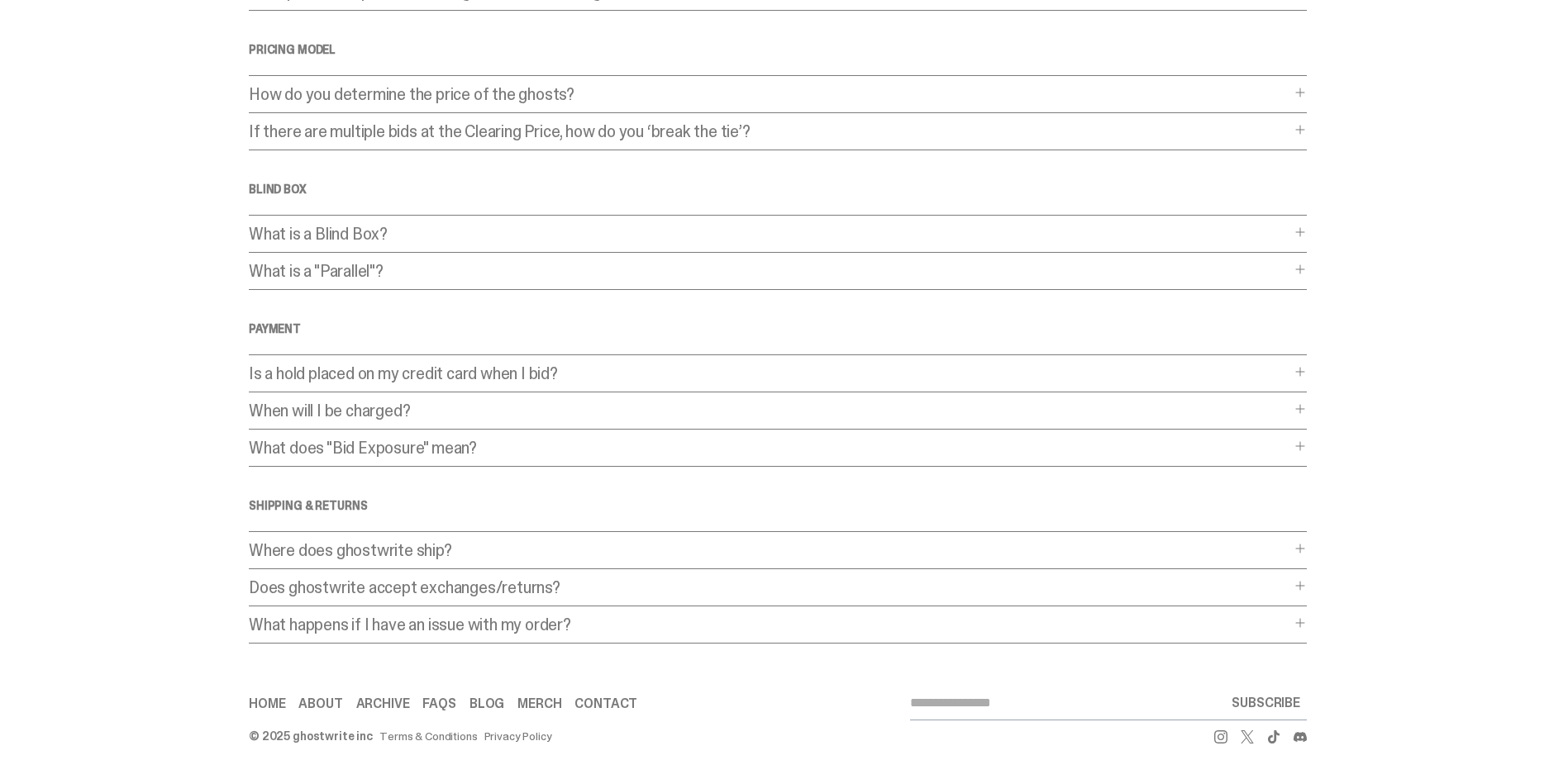
scroll to position [586, 0]
click at [518, 727] on link "Privacy Policy" at bounding box center [519, 732] width 68 height 12
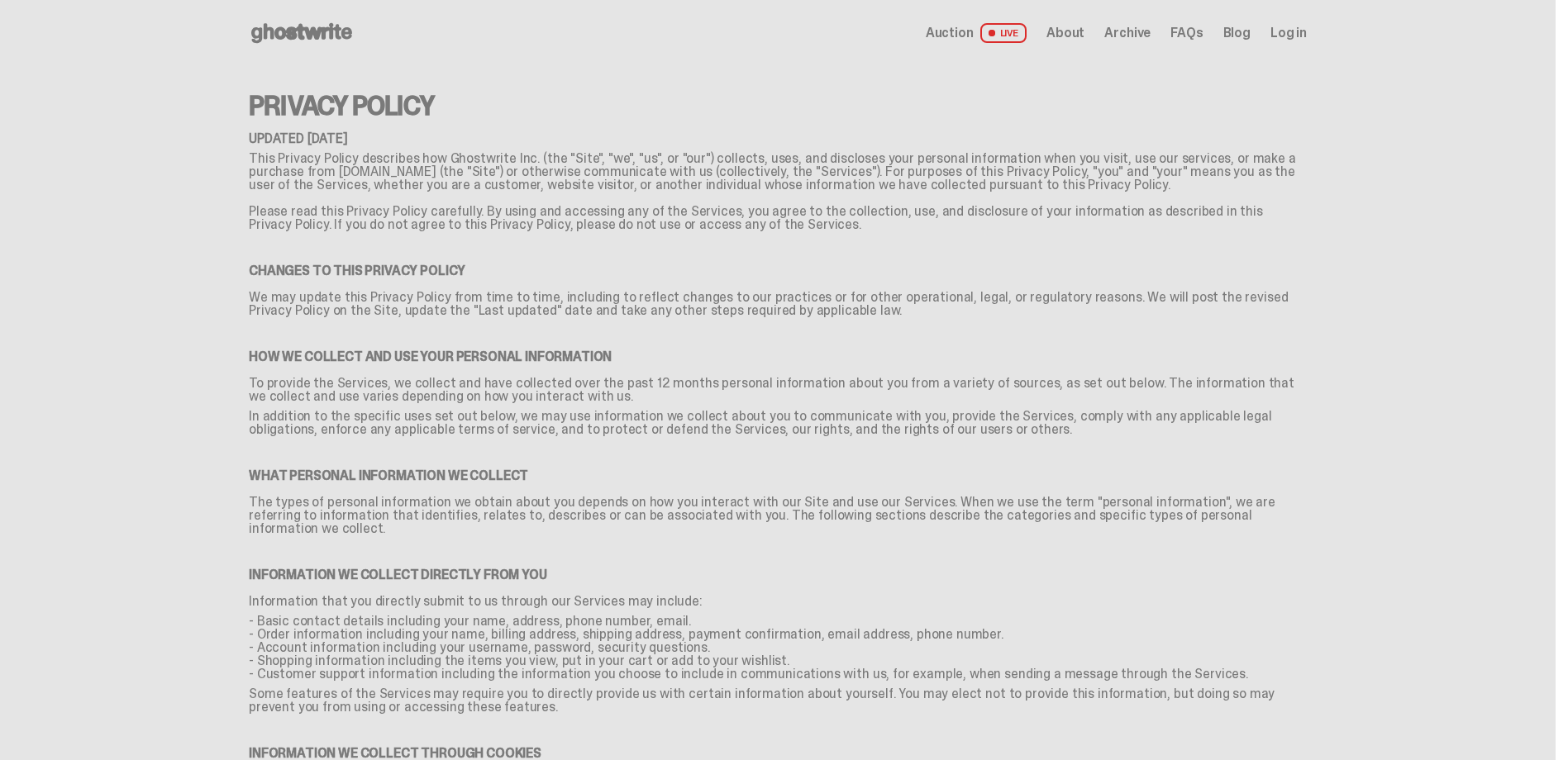
click at [1245, 29] on link "Blog" at bounding box center [1236, 33] width 28 height 13
